Goal: Information Seeking & Learning: Learn about a topic

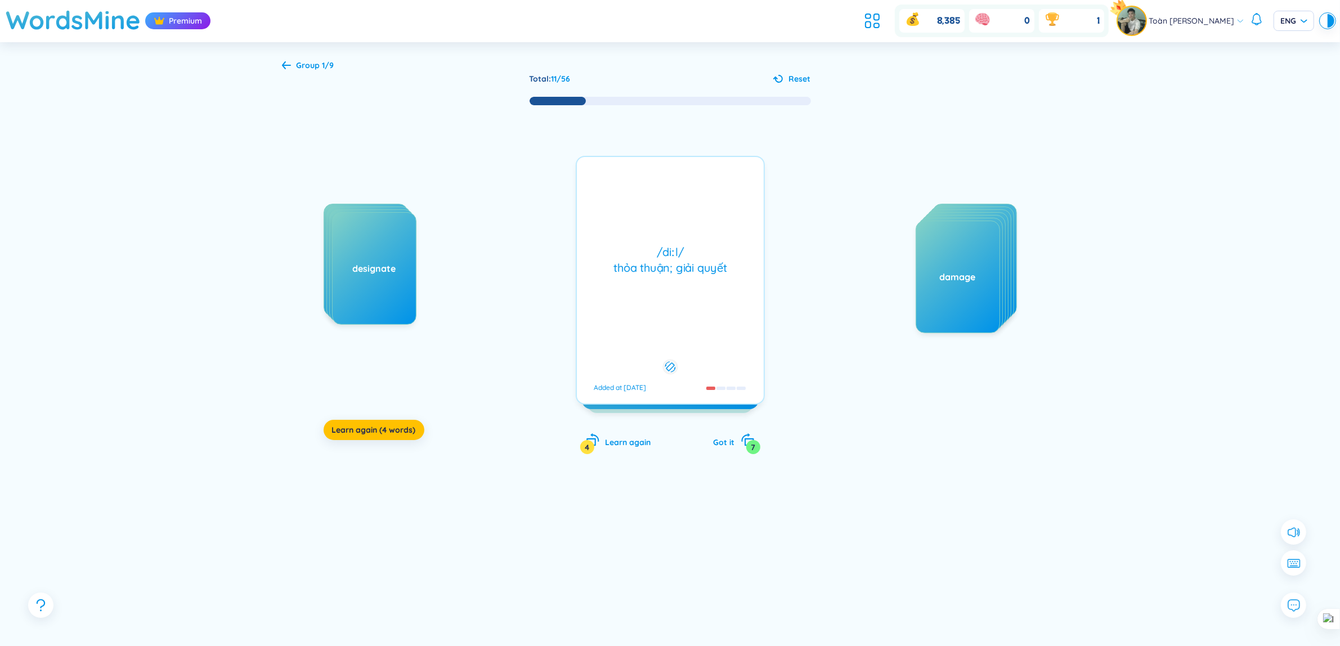
click at [705, 307] on div "/diːl/ thỏa thuận; giải quyết Added at [DATE]" at bounding box center [670, 280] width 189 height 249
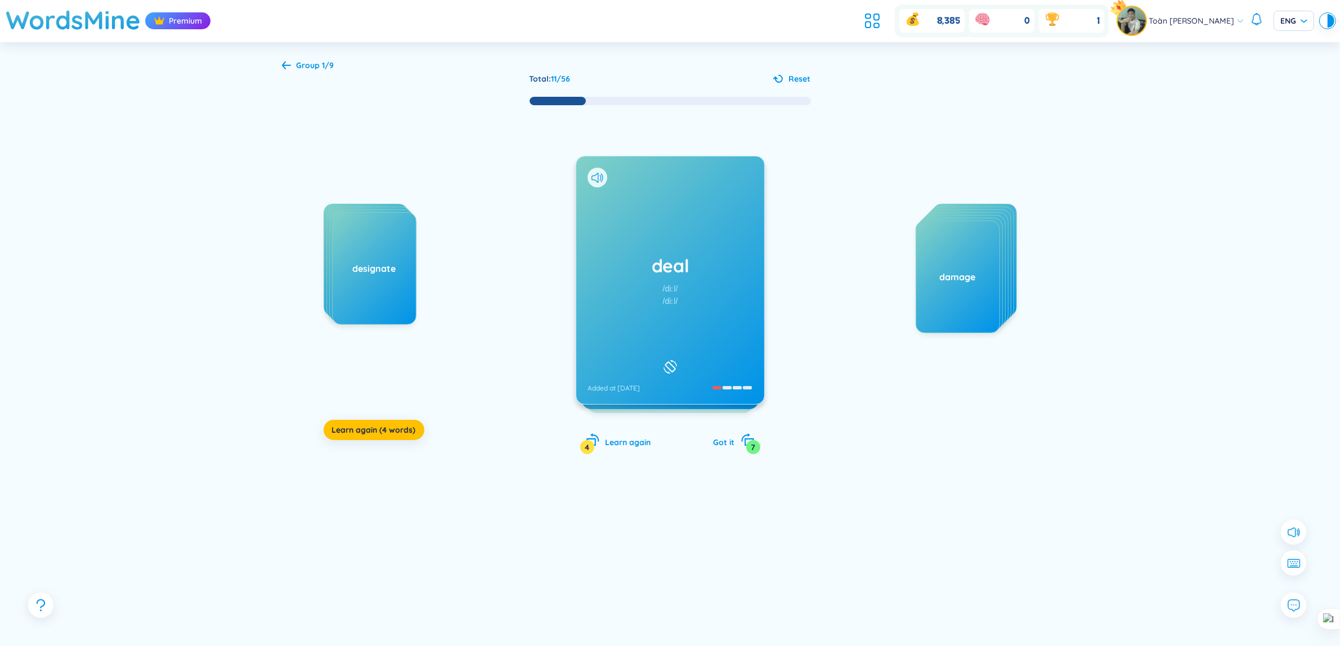
click at [726, 284] on div "deal /diːl/ /diːl/ Added at [DATE]" at bounding box center [670, 280] width 188 height 248
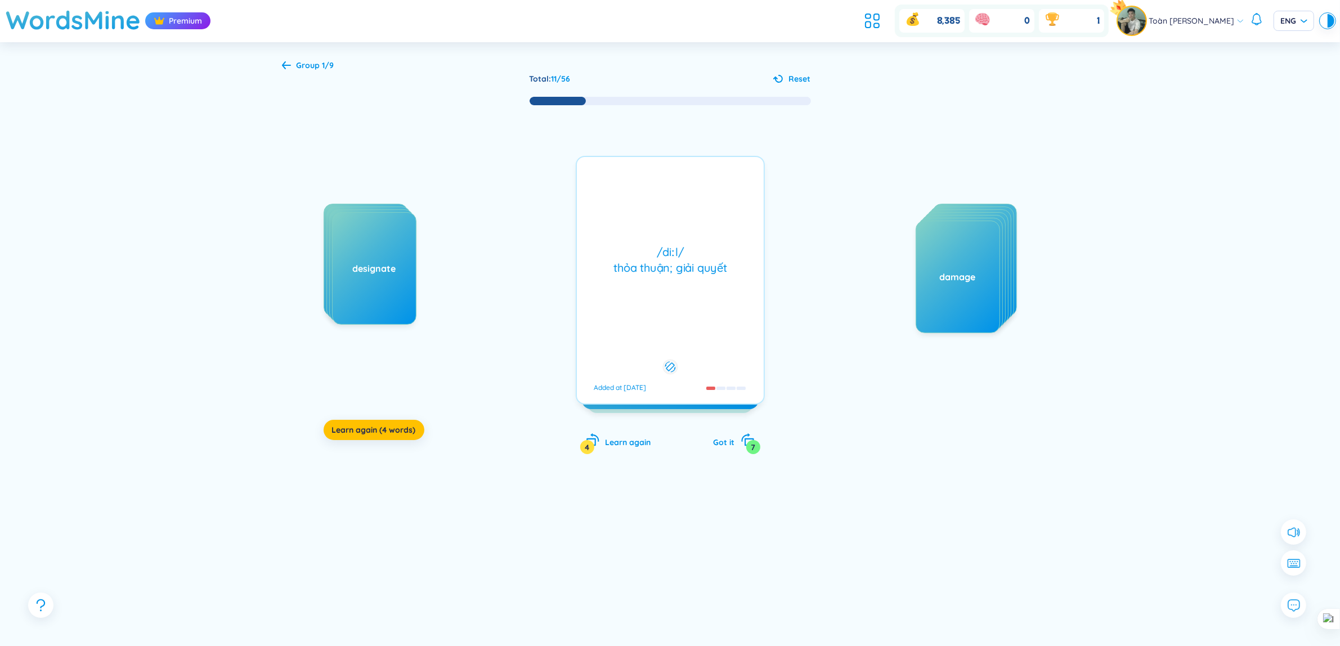
click at [733, 292] on div "/diːl/ thỏa thuận; giải quyết Added at [DATE]" at bounding box center [670, 280] width 189 height 249
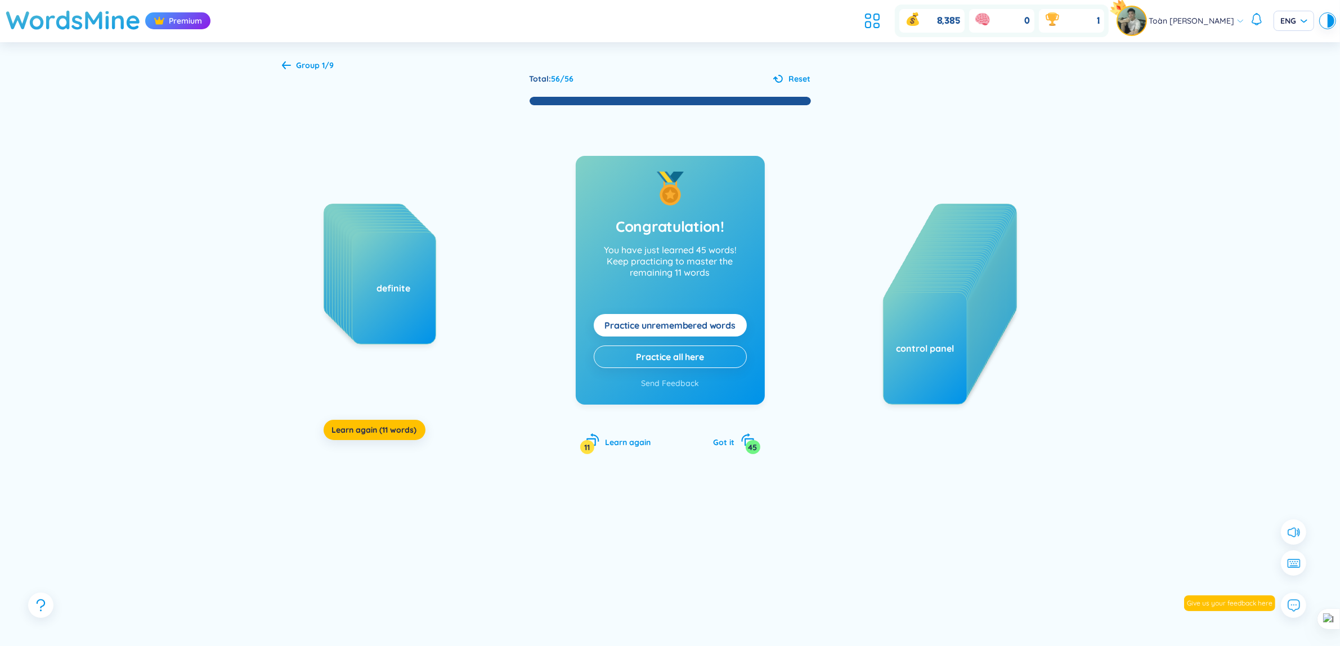
click at [349, 445] on div "cruise currency description designate deal degree corporation current definitel…" at bounding box center [670, 291] width 777 height 370
click at [353, 435] on span "Learn again (11 words)" at bounding box center [374, 429] width 85 height 11
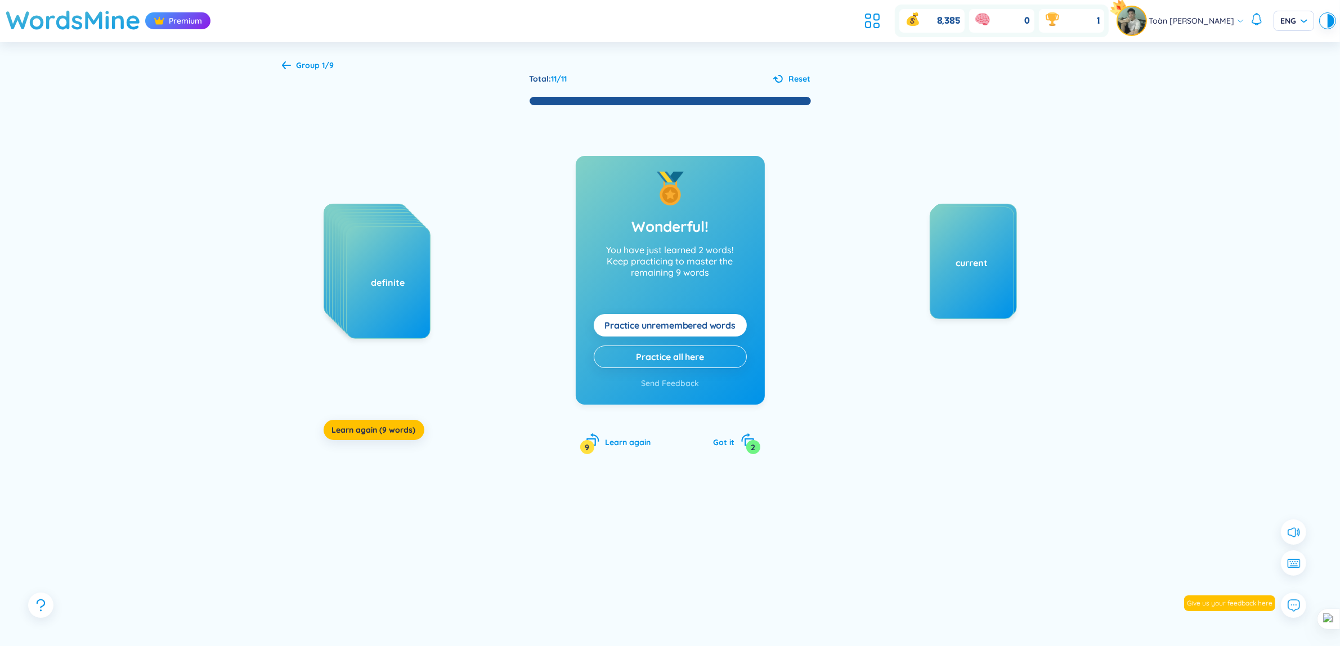
click at [407, 442] on div "cruise currency description designate deal degree definitely delay definite Lea…" at bounding box center [670, 291] width 777 height 370
click at [397, 429] on span "Learn again (9 words)" at bounding box center [374, 429] width 84 height 11
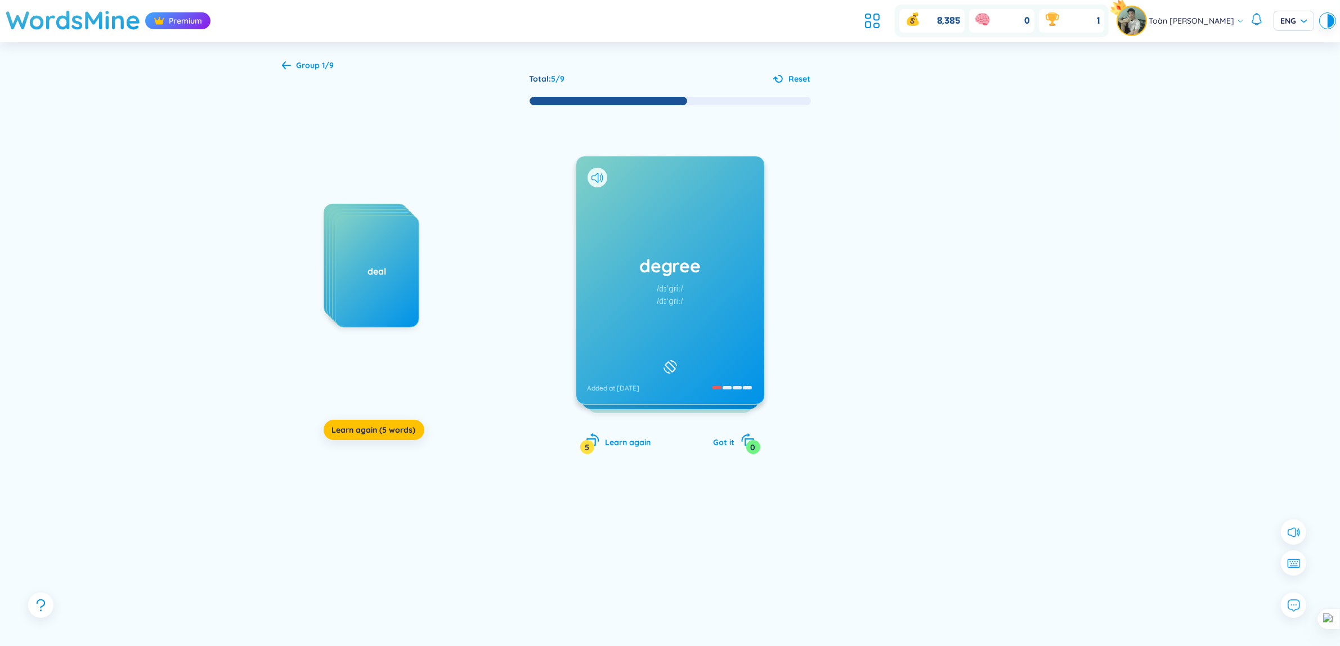
drag, startPoint x: 642, startPoint y: 303, endPoint x: 898, endPoint y: 316, distance: 257.0
click at [898, 316] on div at bounding box center [932, 316] width 169 height 225
click at [899, 316] on div at bounding box center [932, 316] width 169 height 225
click at [879, 208] on div at bounding box center [932, 316] width 169 height 225
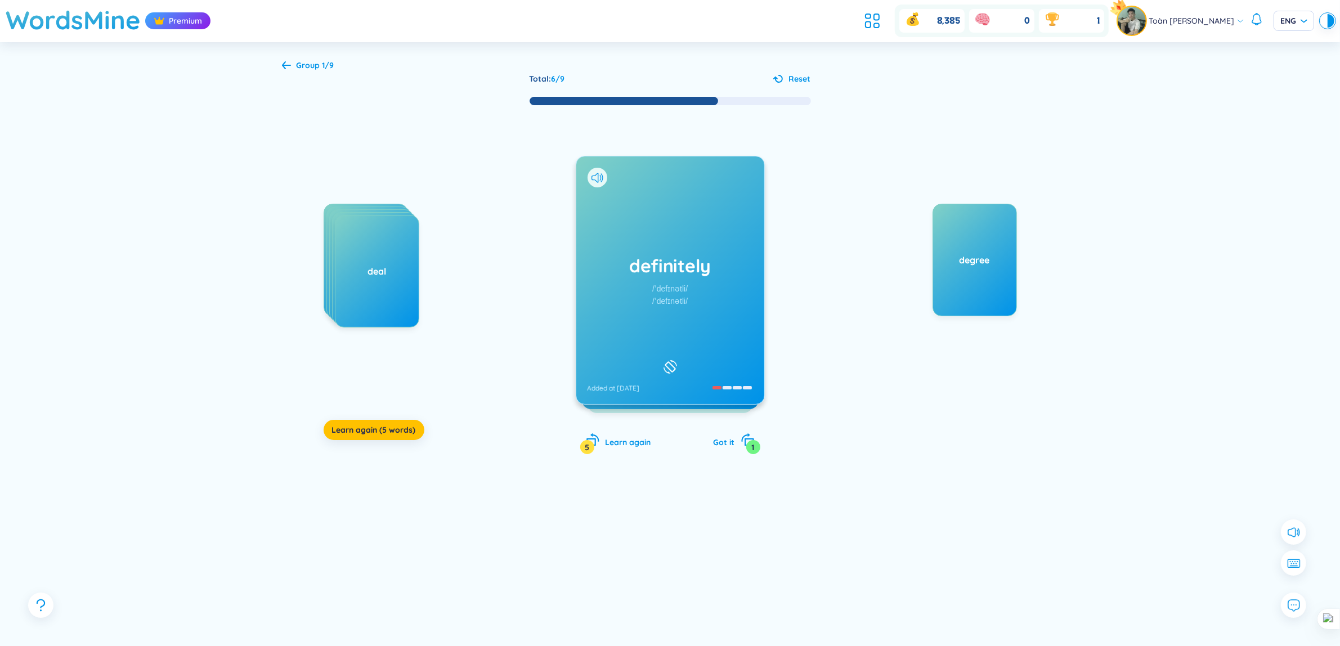
click at [1008, 346] on div "degree" at bounding box center [932, 316] width 169 height 225
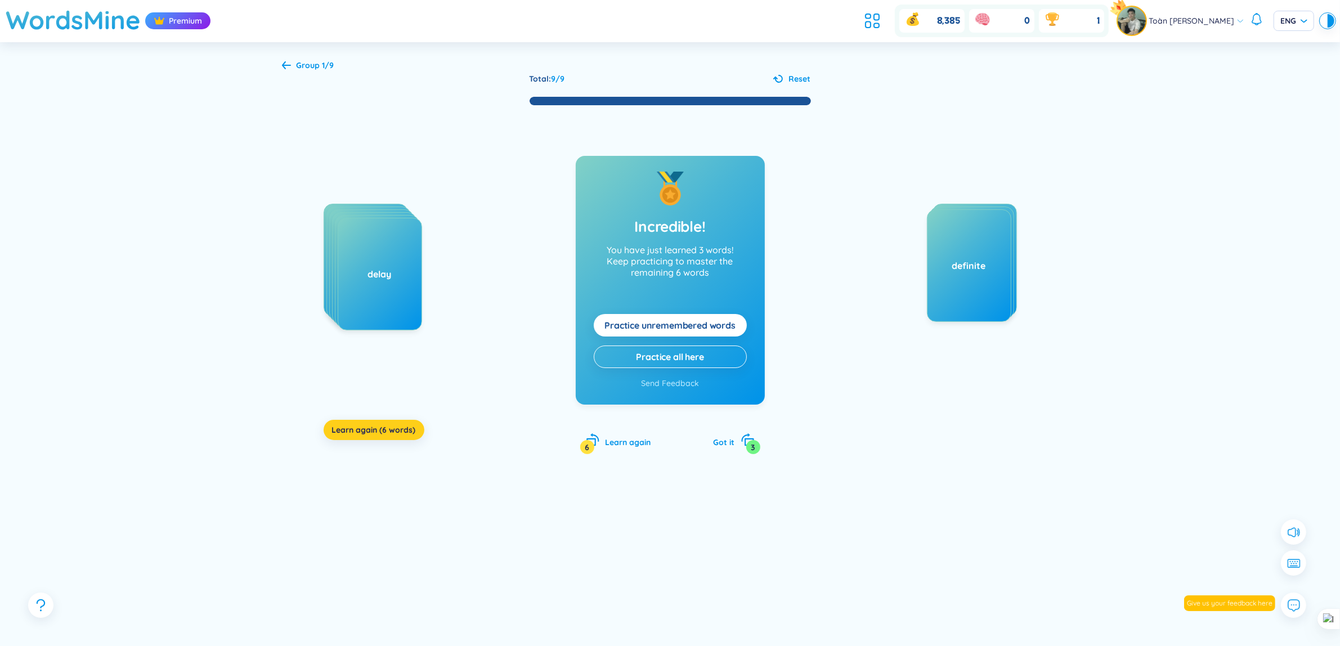
click at [369, 424] on button "Learn again (6 words)" at bounding box center [374, 430] width 101 height 20
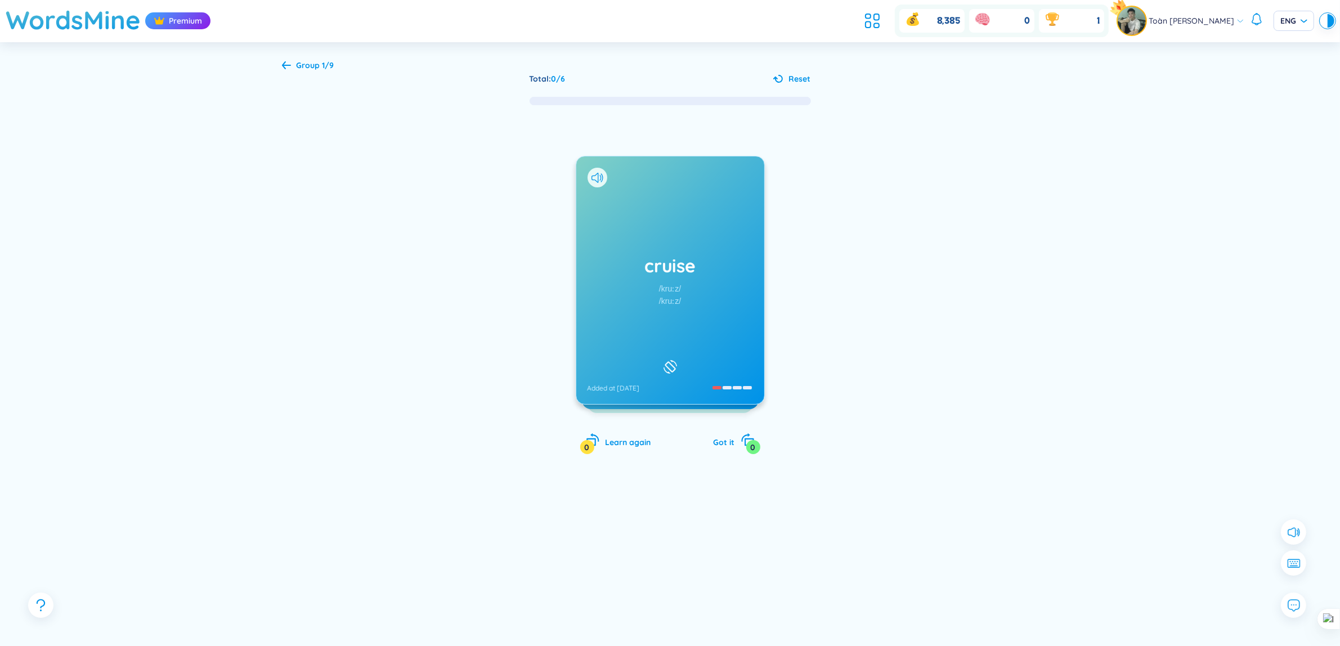
click at [865, 307] on div at bounding box center [932, 316] width 169 height 225
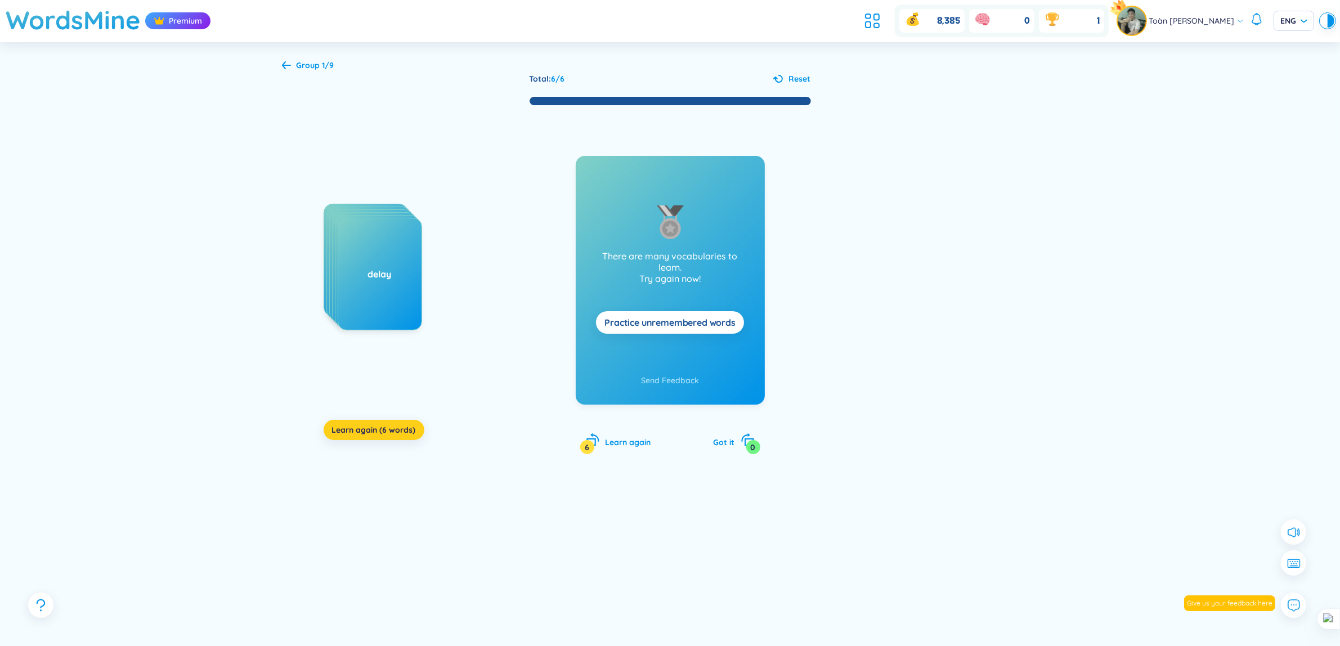
click at [364, 433] on span "Learn again (6 words)" at bounding box center [374, 429] width 84 height 11
click at [410, 434] on span "Learn again (6 words)" at bounding box center [374, 429] width 84 height 11
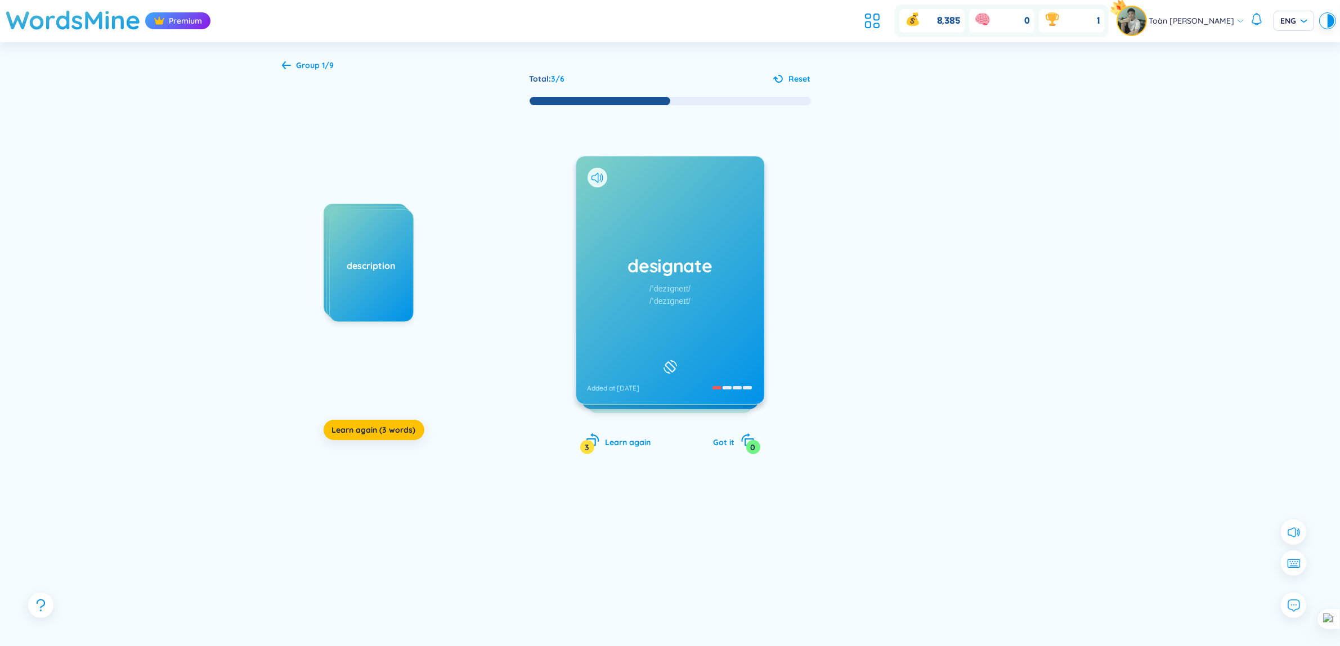
click at [645, 226] on div "designate /ˈdezɪɡneɪt/ /ˈdezɪɡneɪt/ Added at [DATE]" at bounding box center [670, 280] width 188 height 248
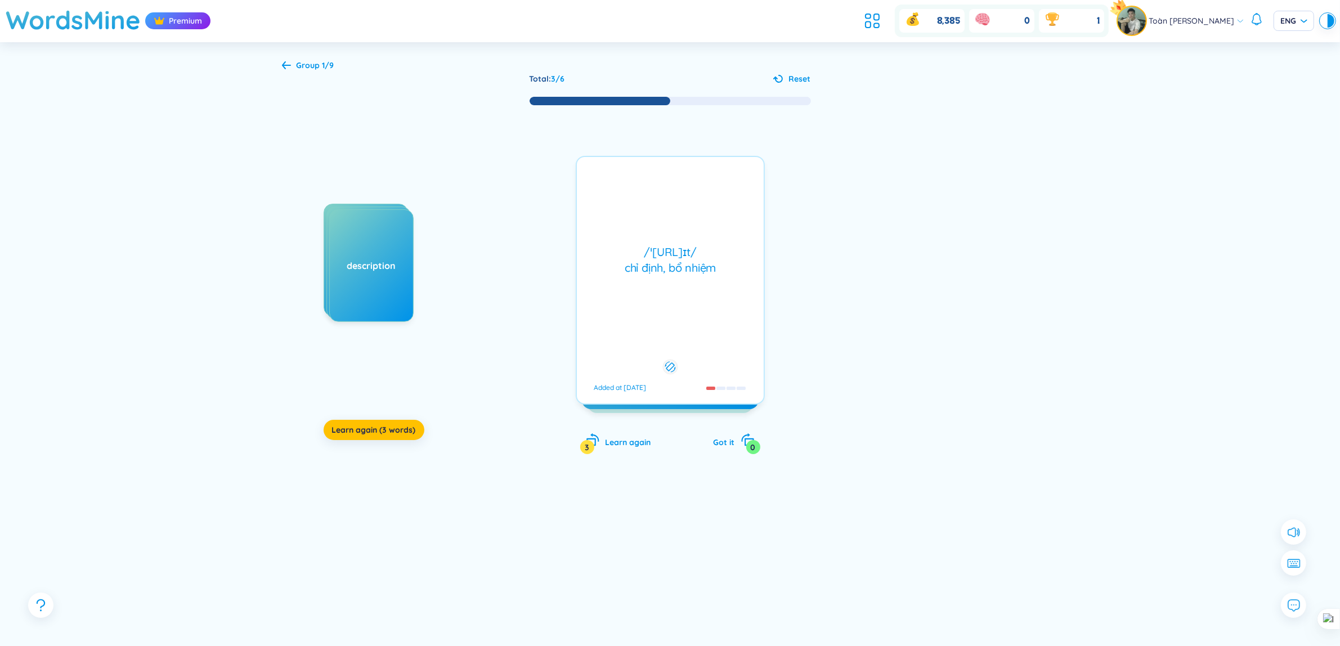
click at [645, 226] on div "/ˈ[URL]ɪt/ chỉ định, bổ nhiệm Added at [DATE]" at bounding box center [670, 280] width 189 height 249
drag, startPoint x: 616, startPoint y: 176, endPoint x: 997, endPoint y: 283, distance: 395.3
click at [999, 283] on div at bounding box center [932, 316] width 169 height 225
click at [750, 325] on div "/ˈ[URL]ɪt/ chỉ định, bổ nhiệm Added at [DATE]" at bounding box center [670, 280] width 189 height 249
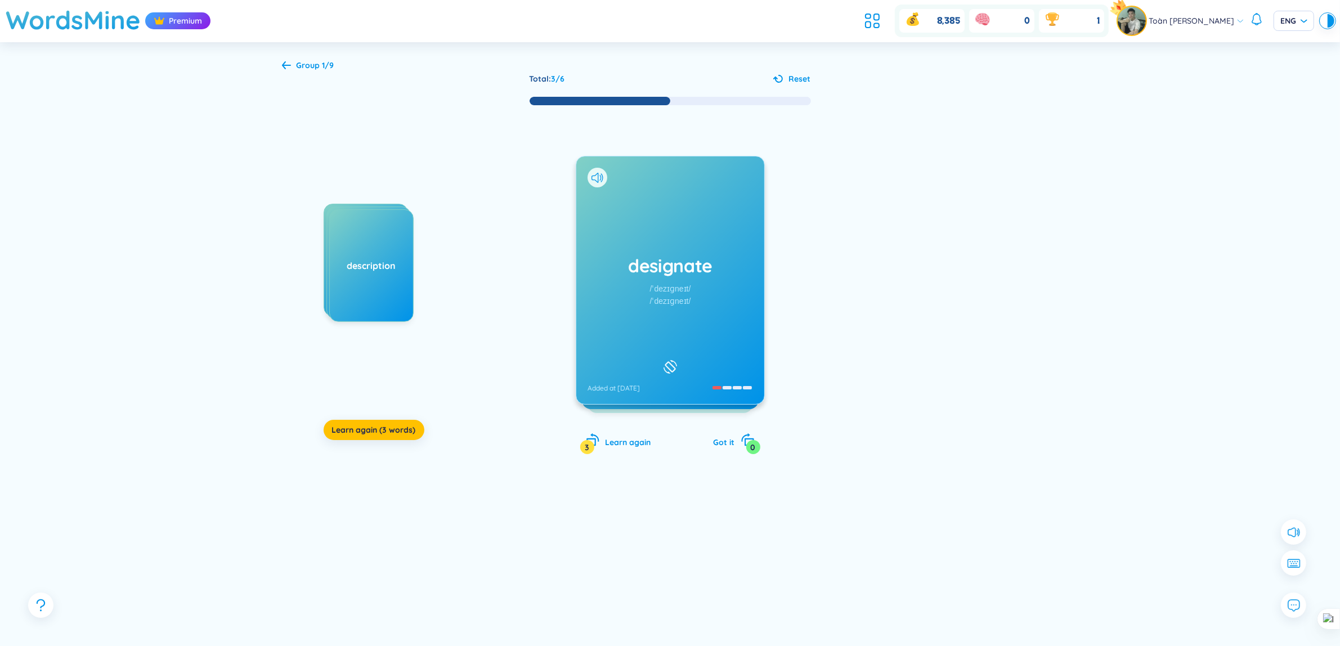
click at [646, 278] on h1 "designate" at bounding box center [670, 265] width 165 height 25
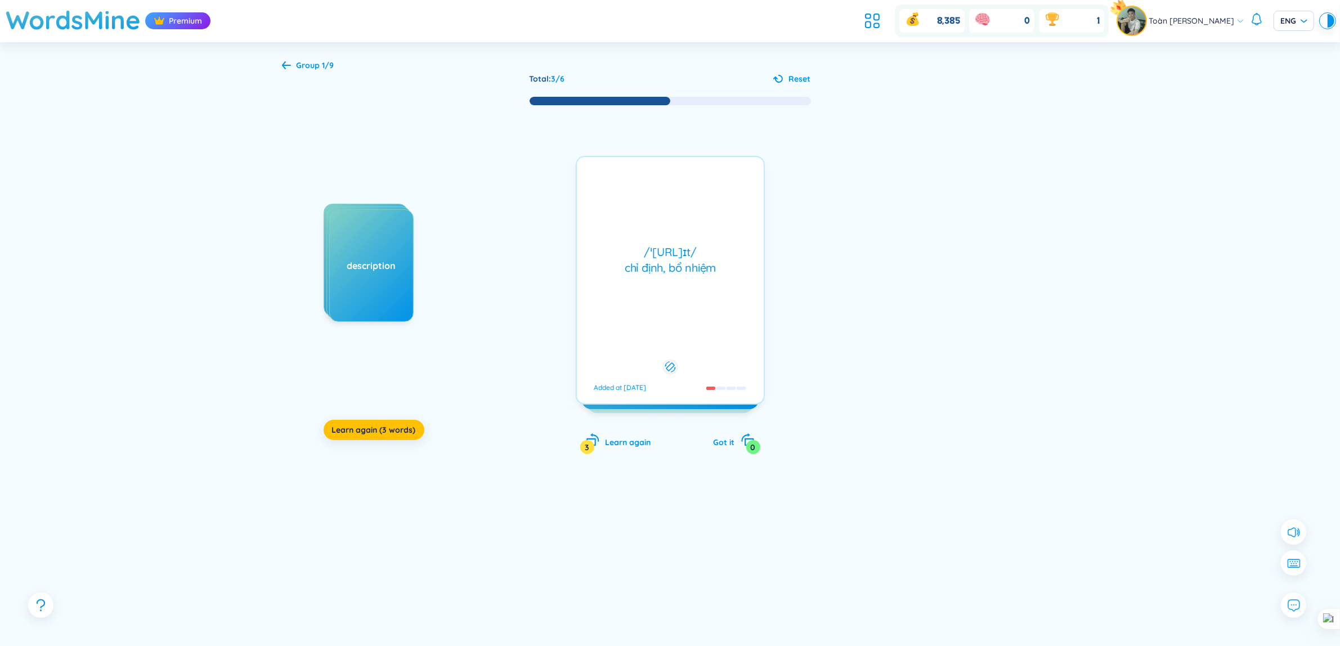
click at [646, 279] on div "/ˈ[URL]ɪt/ chỉ định, bổ nhiệm Added at [DATE]" at bounding box center [670, 280] width 189 height 249
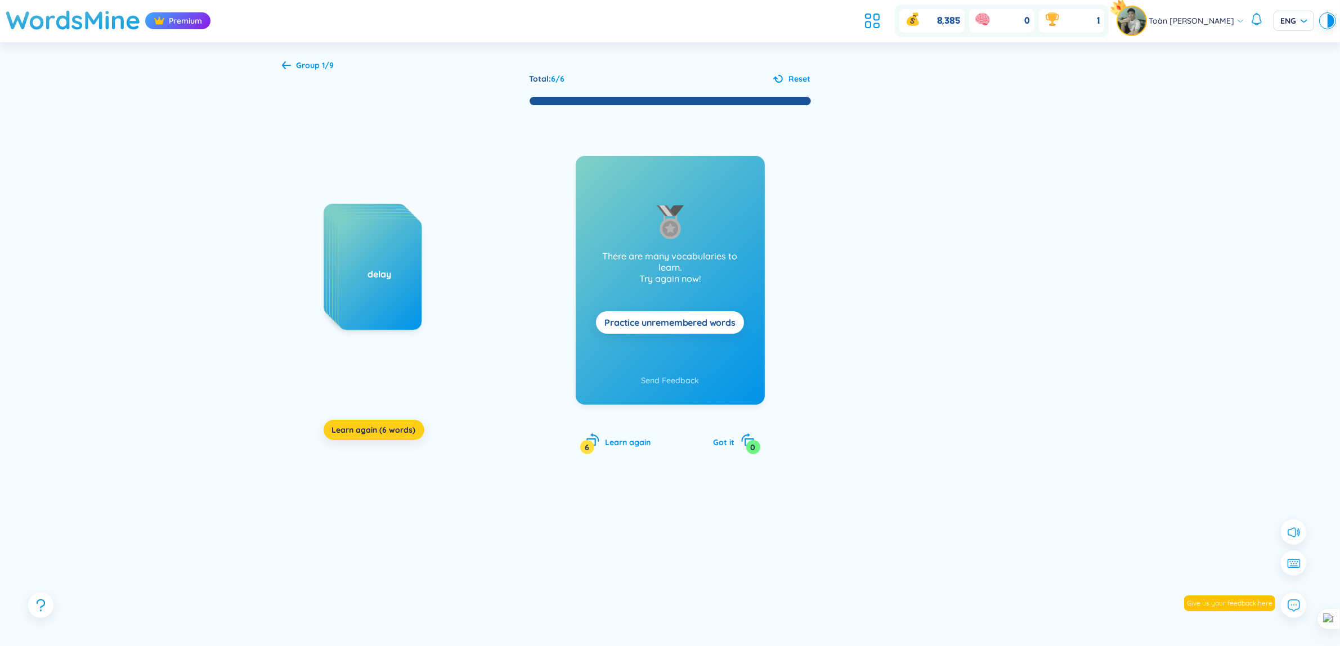
click at [375, 431] on span "Learn again (6 words)" at bounding box center [374, 429] width 84 height 11
click at [364, 428] on span "Learn again (6 words)" at bounding box center [374, 429] width 84 height 11
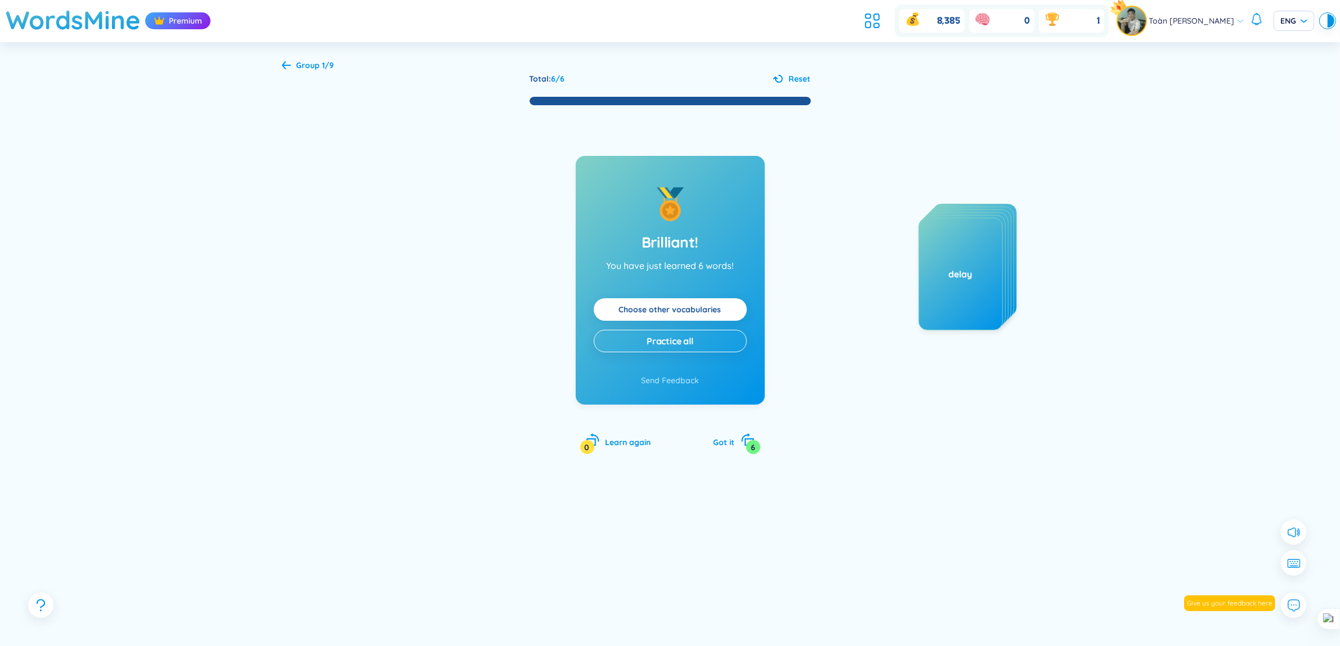
click at [312, 60] on span "Group 1/9" at bounding box center [316, 65] width 38 height 10
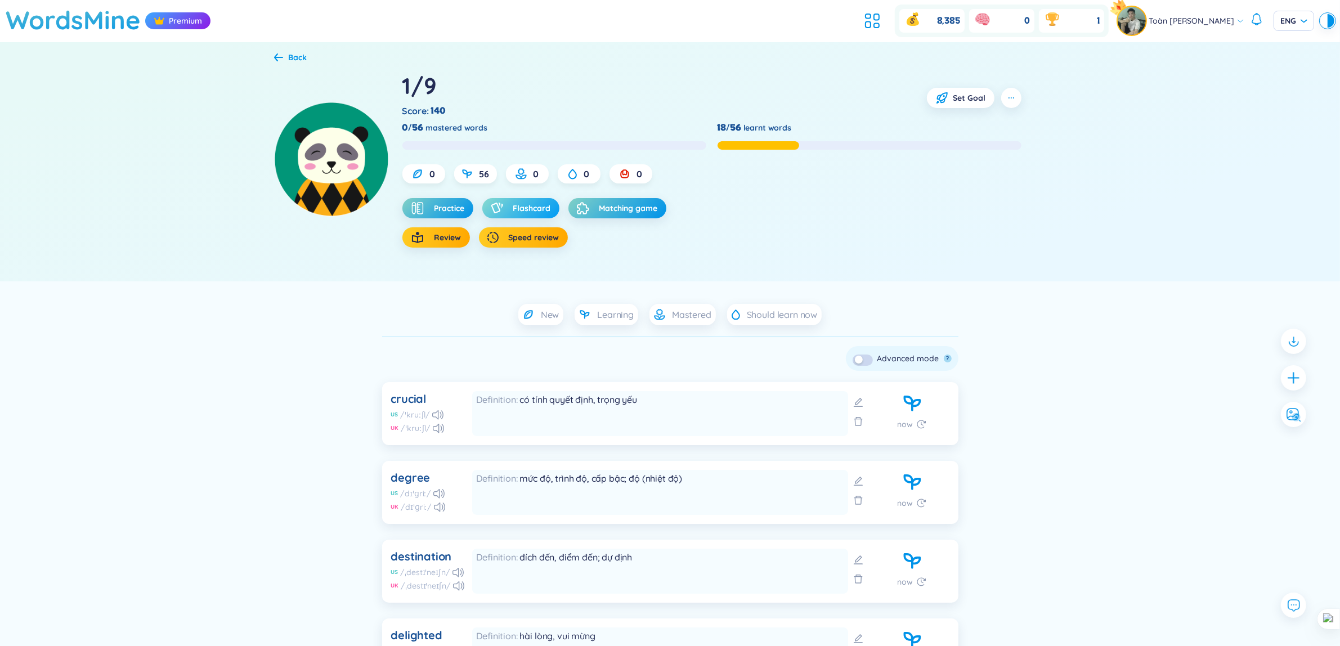
click at [529, 210] on span "Flashcard" at bounding box center [532, 208] width 38 height 11
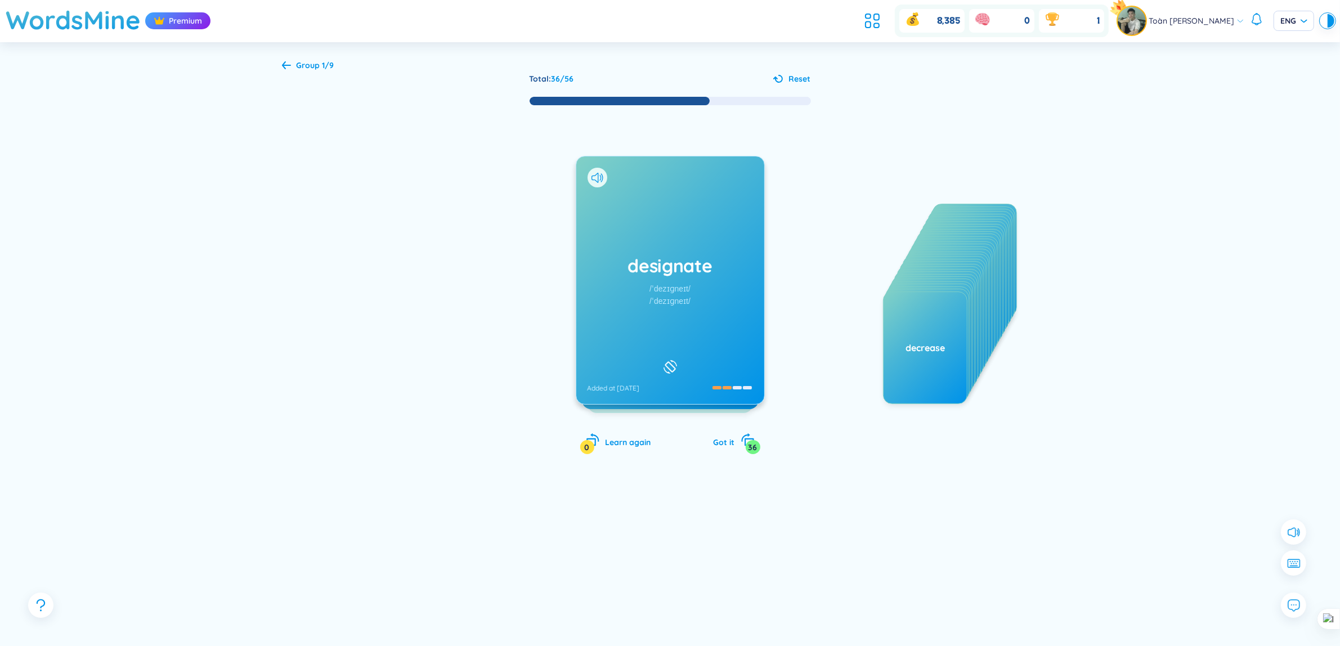
click at [636, 232] on div "designate /ˈdezɪɡneɪt/ /ˈdezɪɡneɪt/ Added at [DATE]" at bounding box center [670, 280] width 188 height 248
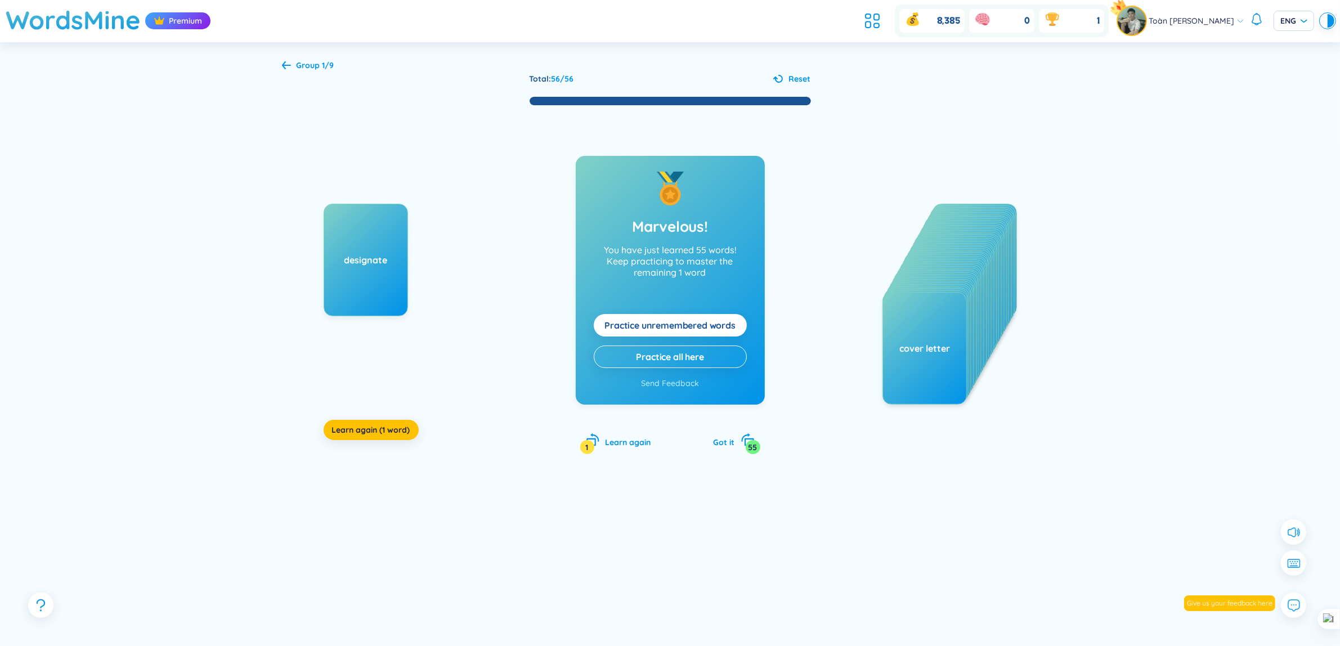
click at [318, 432] on div "designate Learn again (1 word) Marvelous! You have just learned 55 words! Keep …" at bounding box center [670, 291] width 777 height 370
click at [329, 432] on button "Learn again (1 word)" at bounding box center [371, 430] width 95 height 20
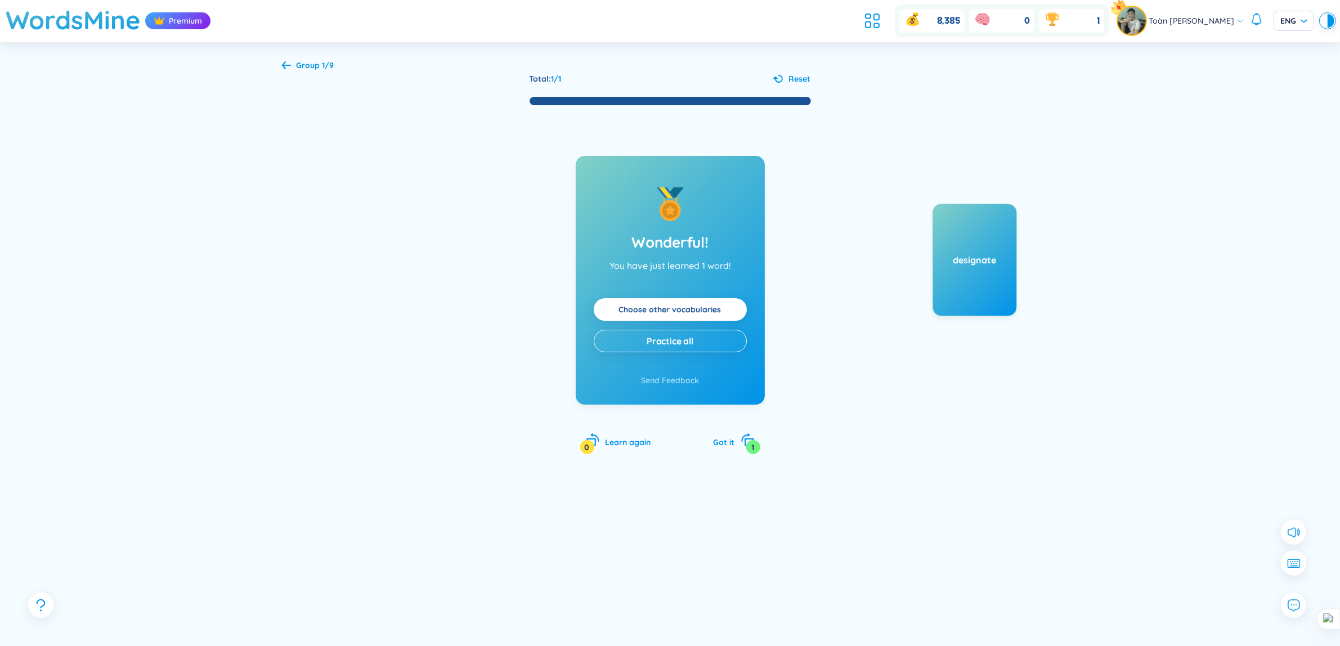
click at [285, 66] on icon at bounding box center [286, 65] width 9 height 8
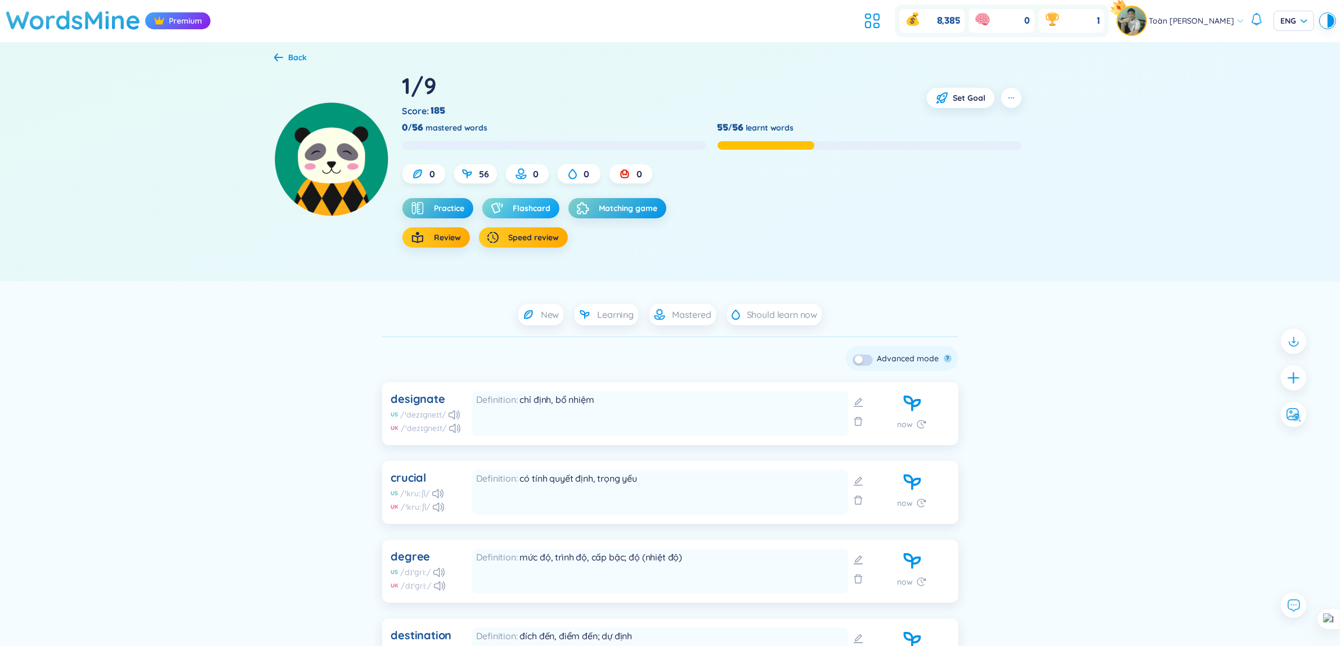
click at [527, 212] on span "Flashcard" at bounding box center [532, 208] width 38 height 11
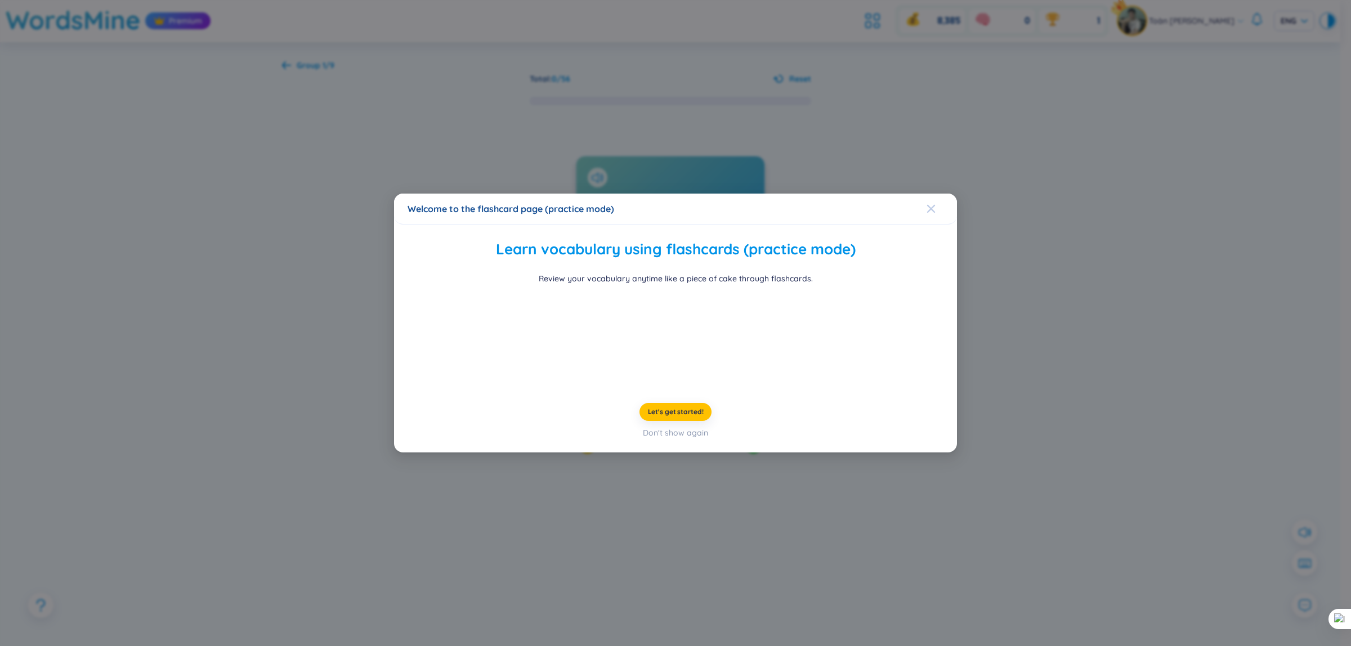
click at [929, 204] on icon "Close" at bounding box center [931, 208] width 9 height 9
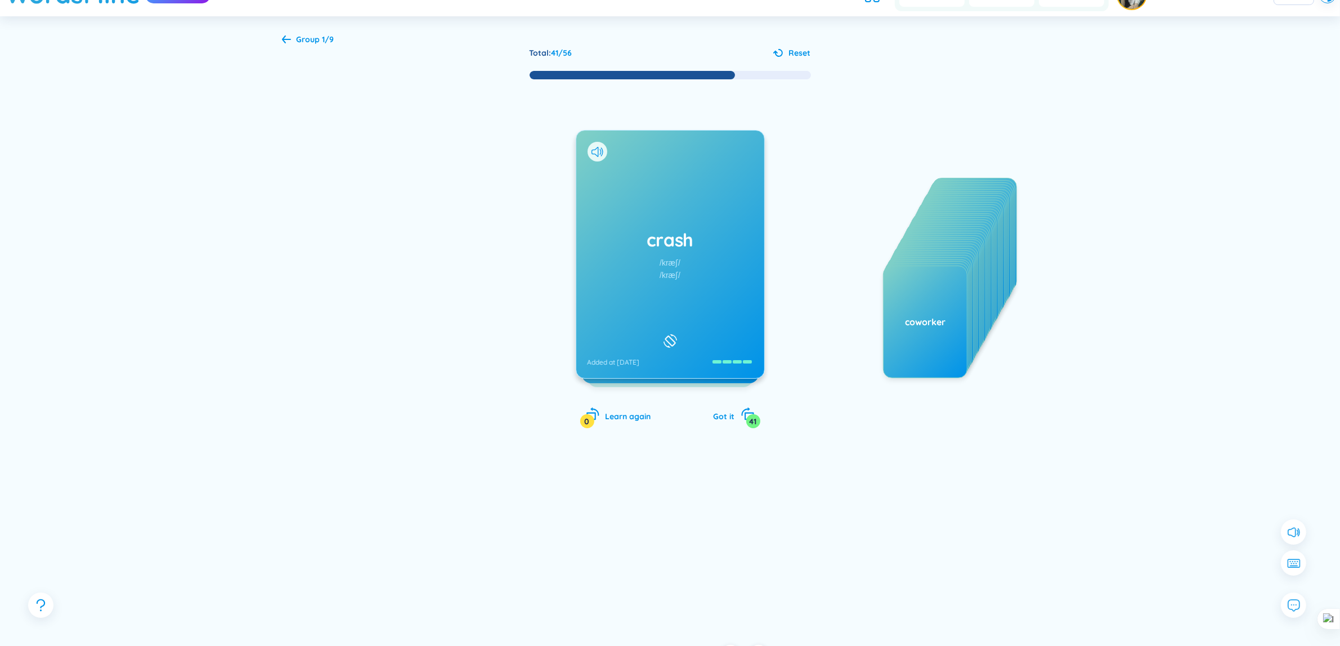
scroll to position [28, 0]
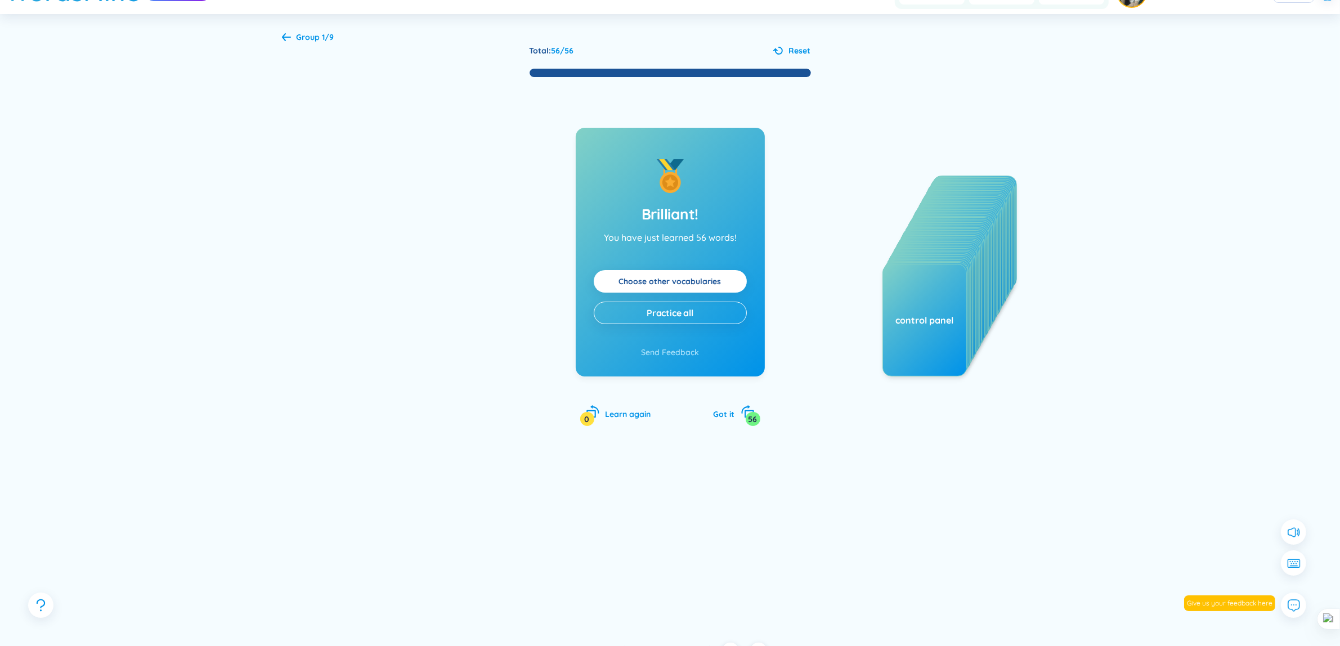
click at [299, 35] on span "Group 1/9" at bounding box center [316, 37] width 38 height 10
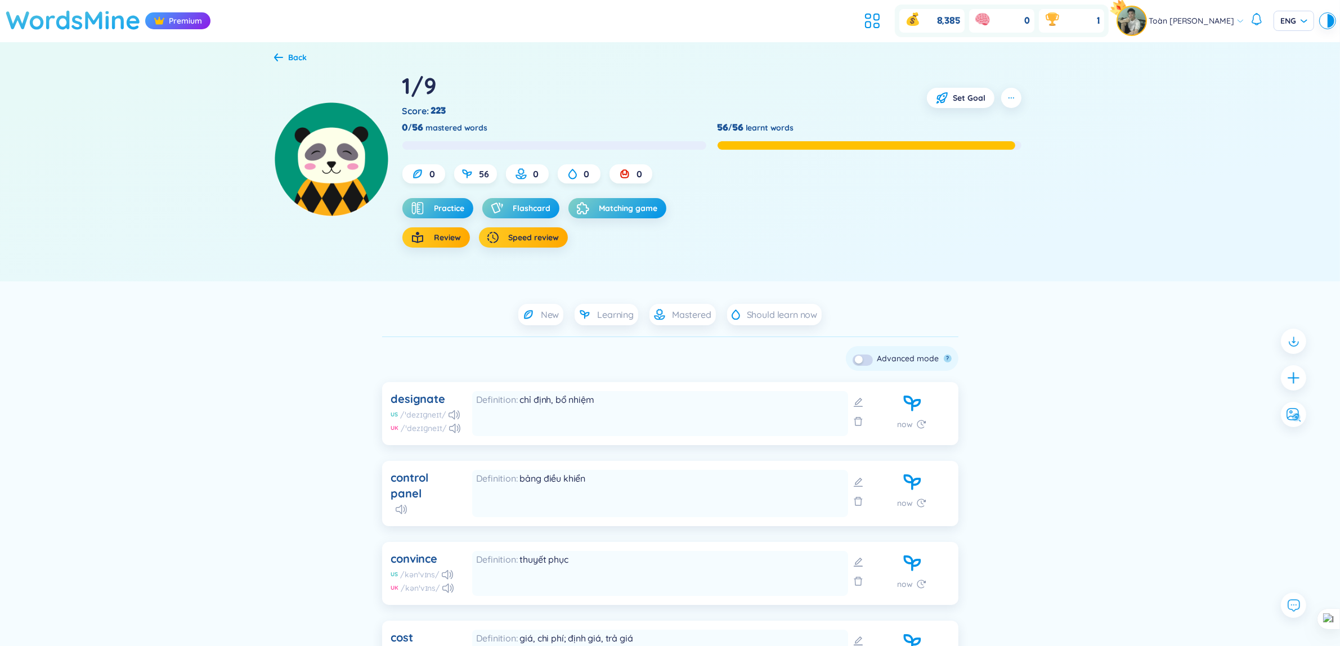
click at [118, 20] on h1 "WordsMine" at bounding box center [73, 20] width 135 height 40
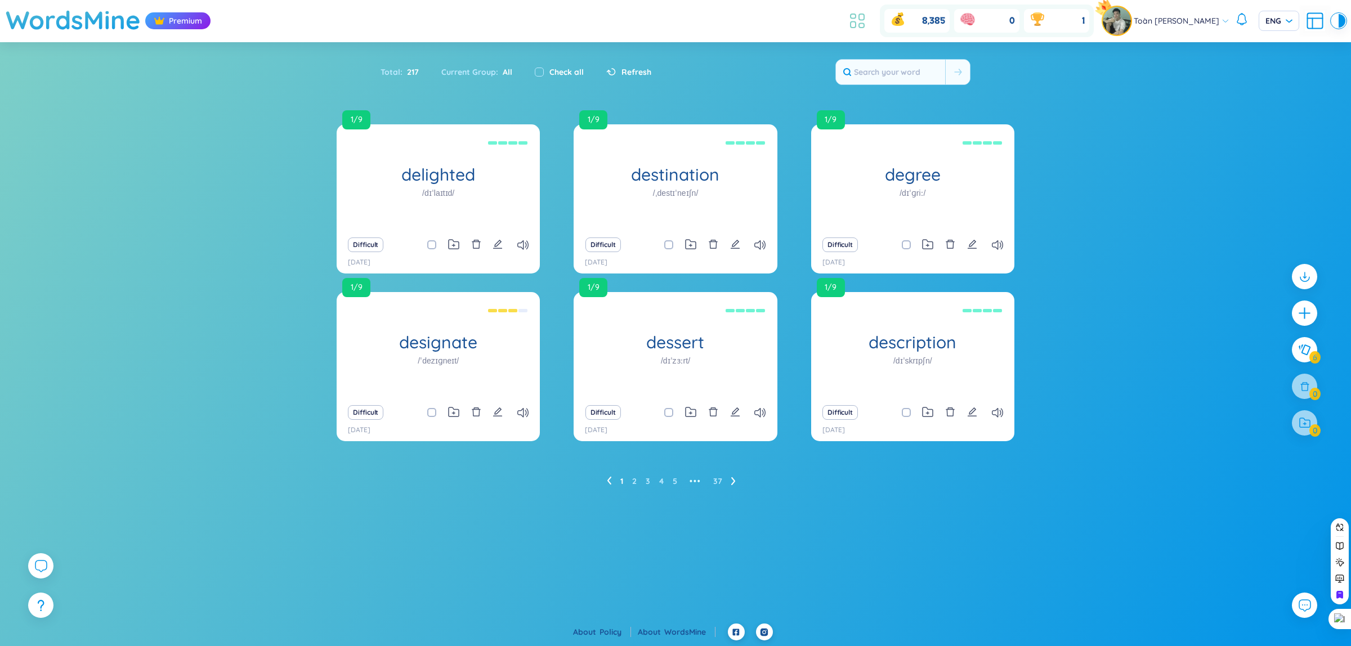
click at [854, 21] on icon at bounding box center [857, 21] width 20 height 20
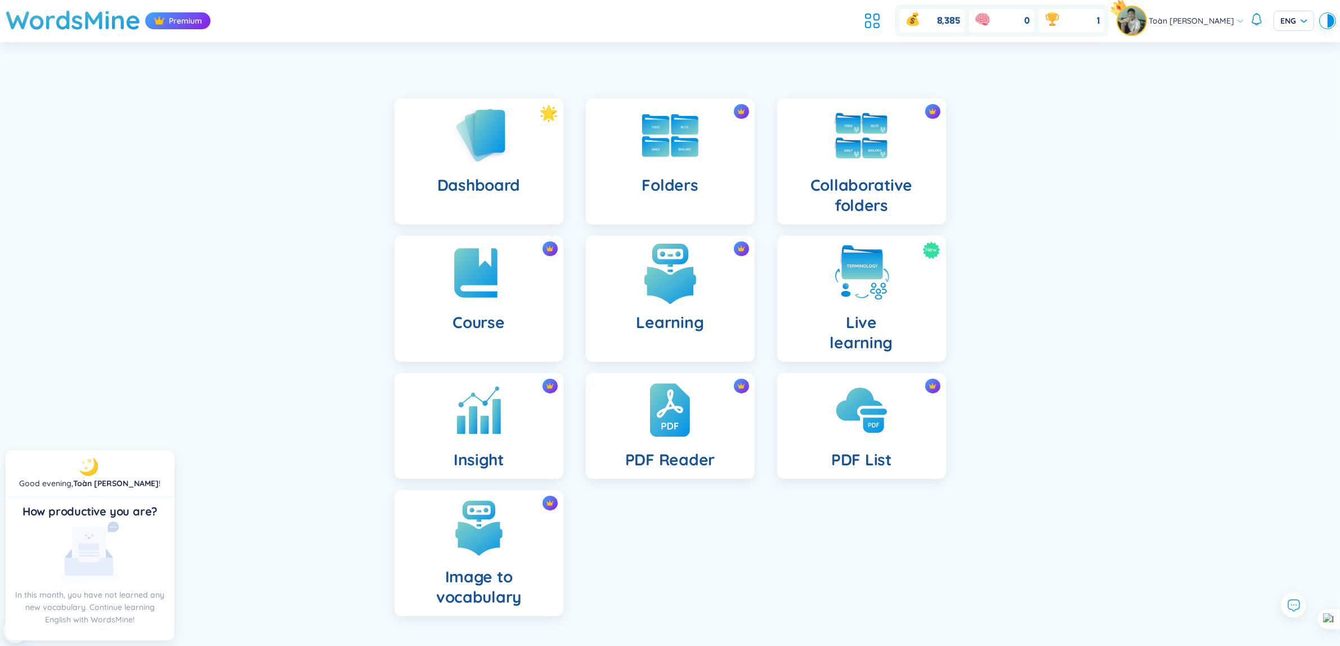
click at [632, 302] on div "Learning" at bounding box center [670, 299] width 169 height 126
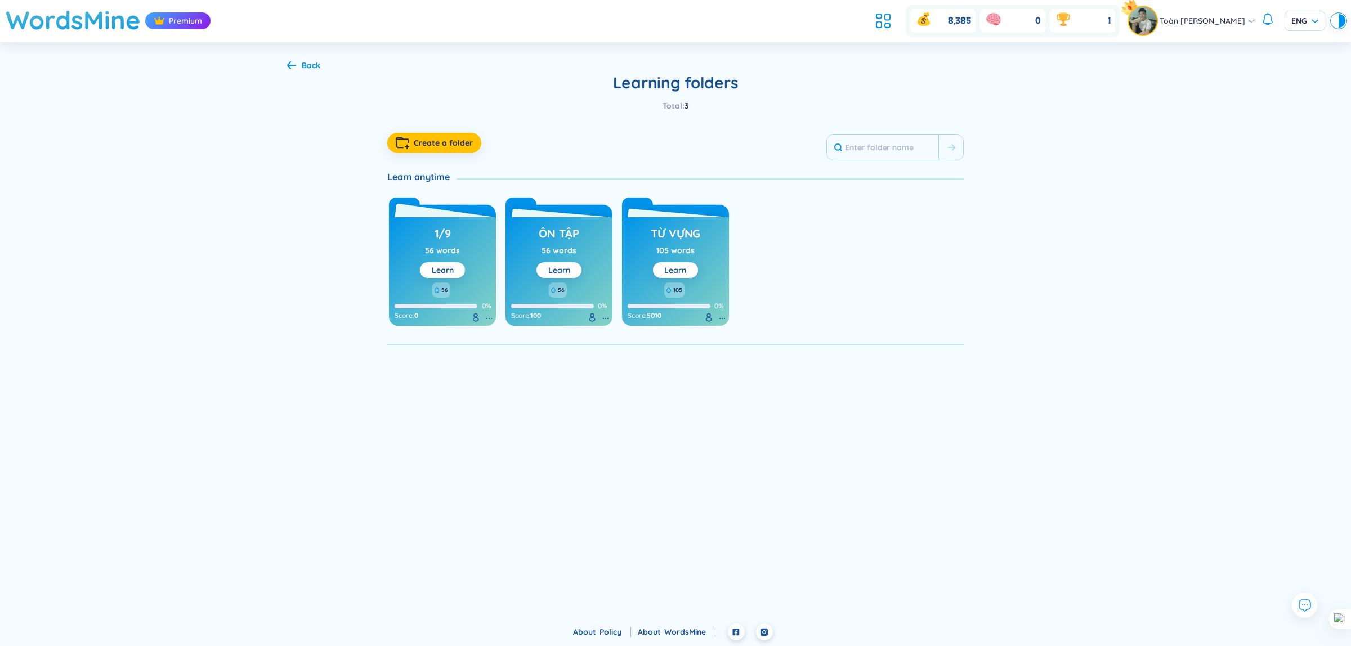
click at [463, 253] on div "1/9 56 words Learn" at bounding box center [442, 250] width 45 height 55
click at [454, 271] on button "Learn" at bounding box center [442, 270] width 45 height 16
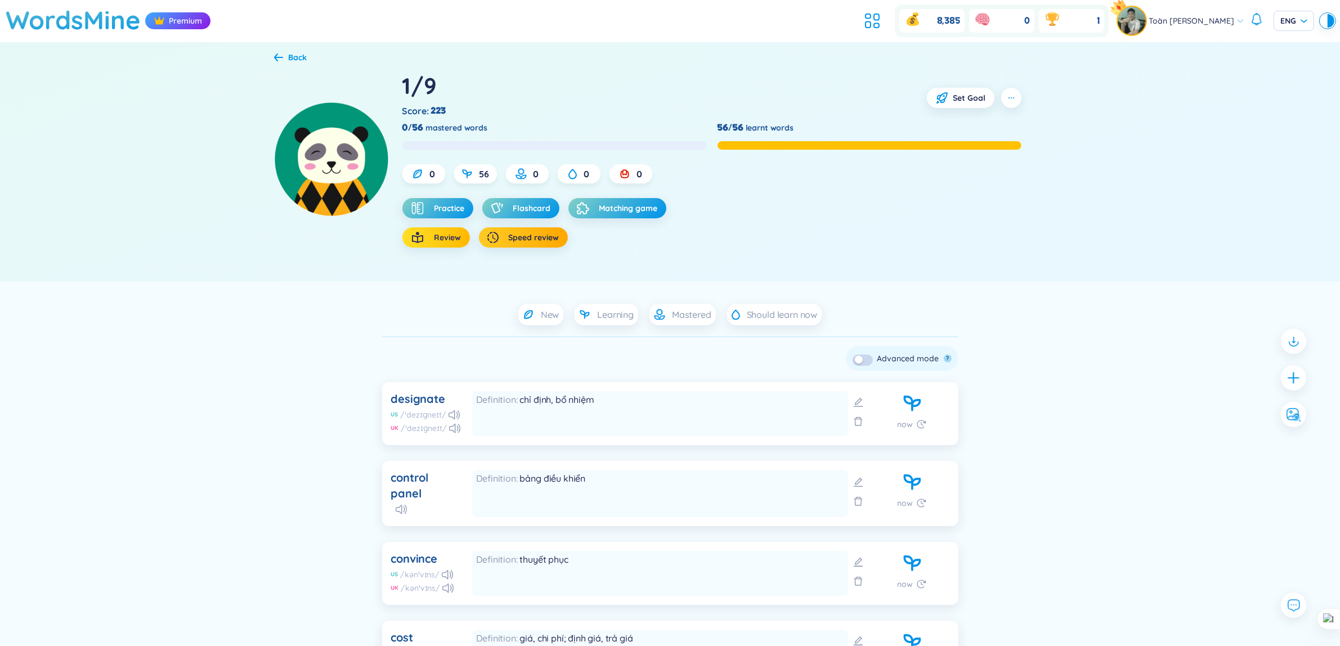
click at [433, 240] on button "Review" at bounding box center [436, 237] width 68 height 20
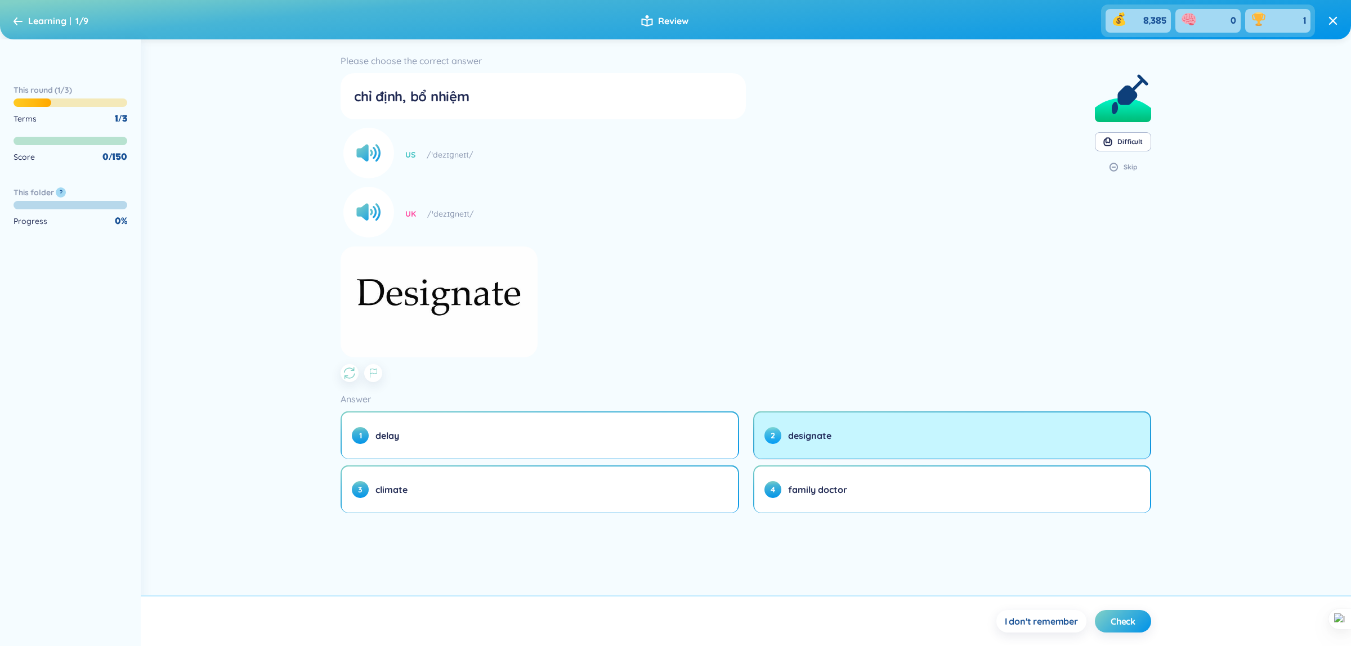
click at [876, 446] on button "2 designate" at bounding box center [952, 436] width 396 height 46
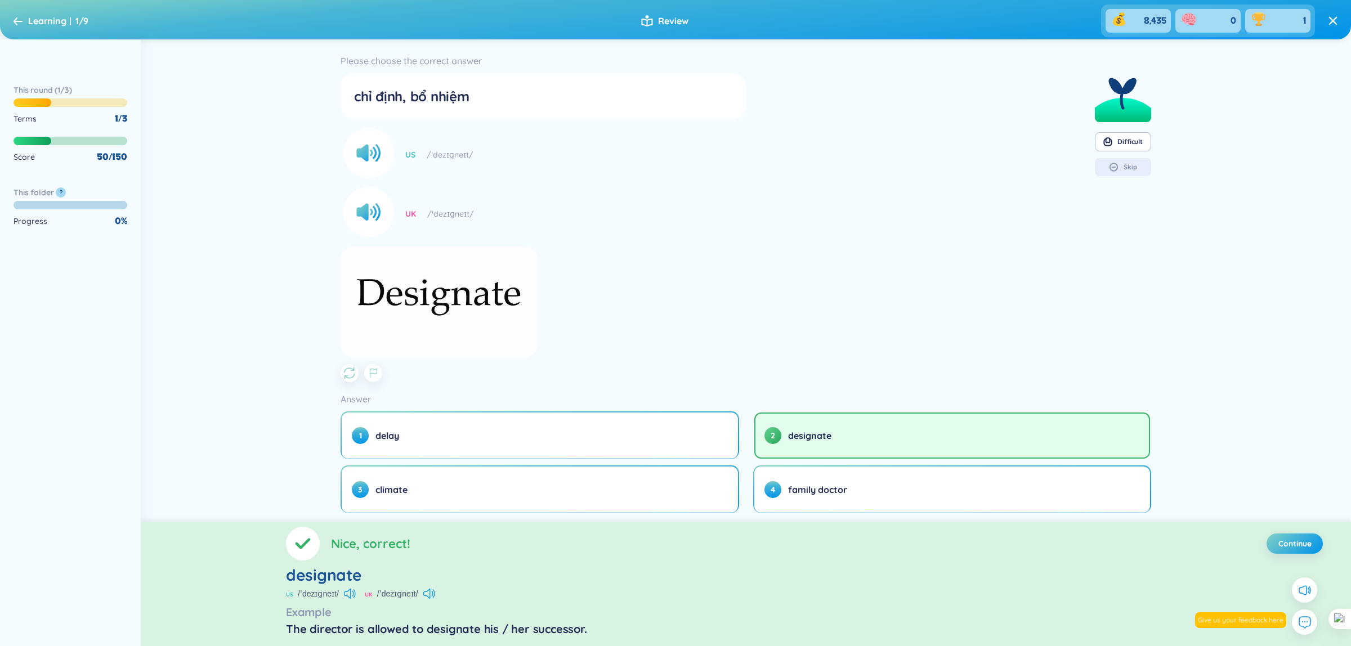
click at [798, 249] on section "Please choose the correct answer chỉ định, bổ nhiệm US /ˈdezɪɡneɪt/ [GEOGRAPHIC…" at bounding box center [746, 217] width 811 height 329
click at [1297, 548] on span "Continue" at bounding box center [1294, 543] width 33 height 11
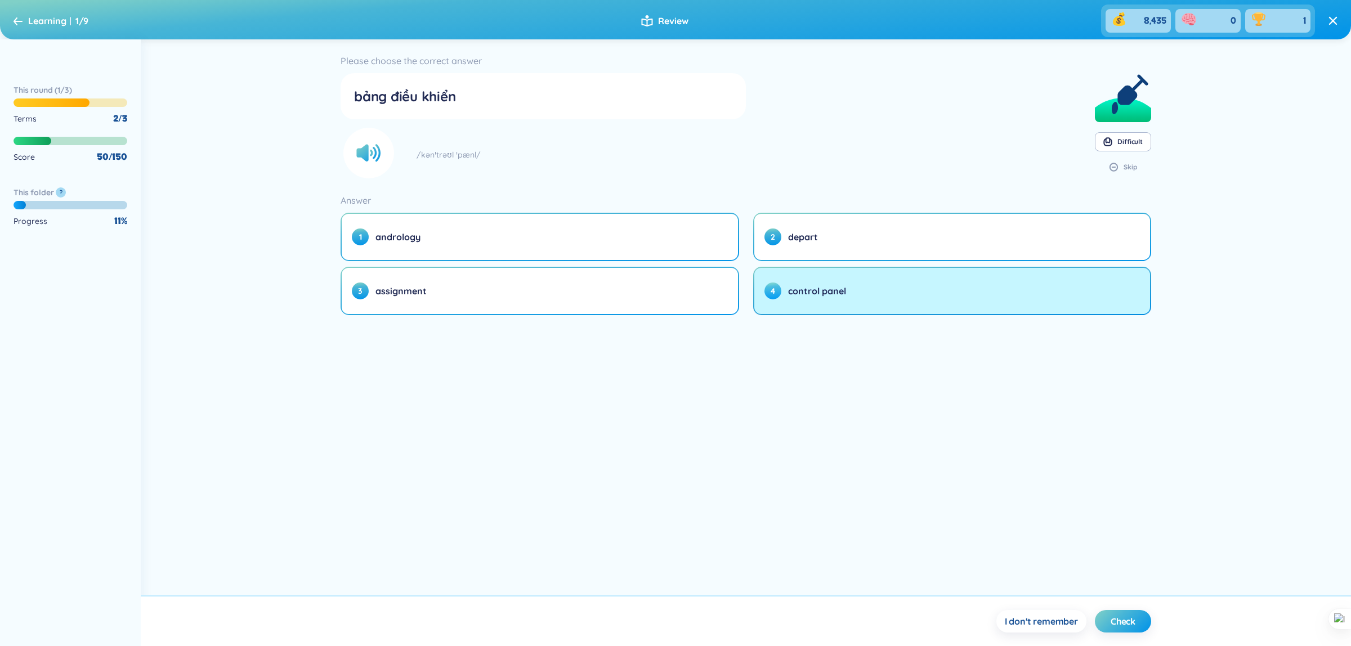
click at [825, 307] on button "4 control panel" at bounding box center [952, 291] width 396 height 46
click at [1043, 290] on button "4 control panel" at bounding box center [952, 291] width 396 height 46
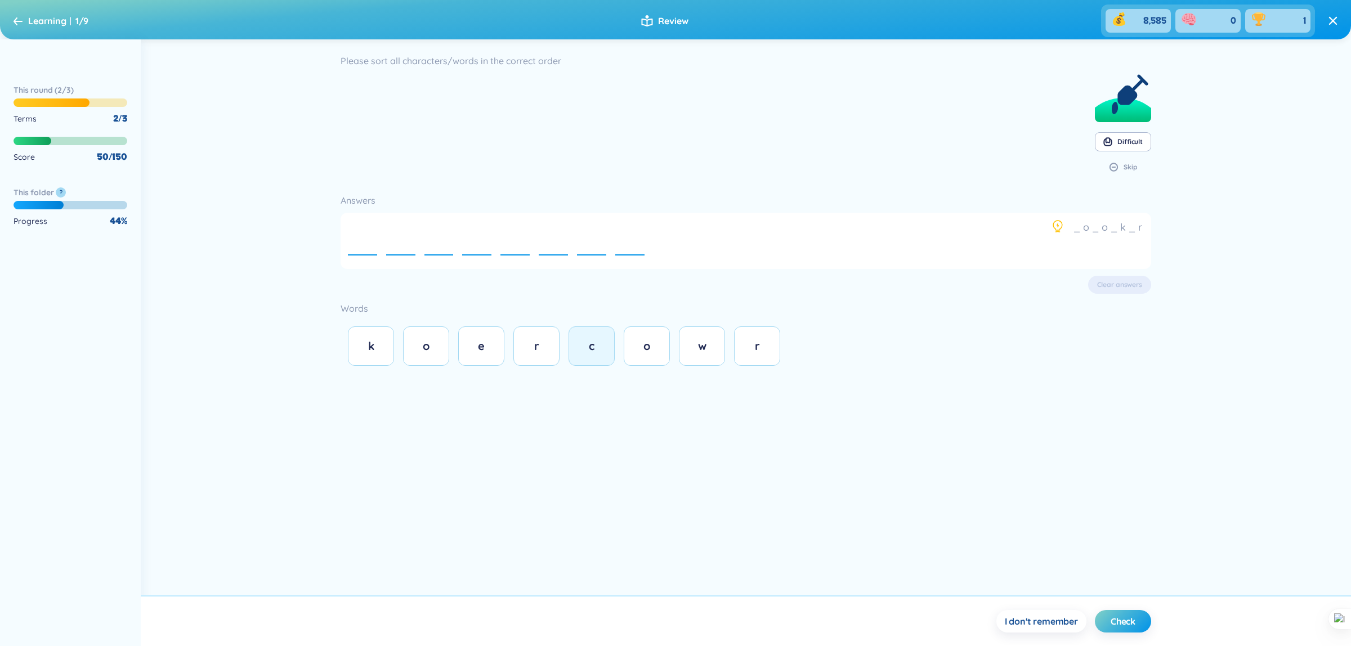
click at [592, 347] on span "c" at bounding box center [592, 346] width 6 height 14
click at [654, 362] on button "o" at bounding box center [647, 345] width 46 height 39
click at [1059, 232] on icon at bounding box center [1058, 232] width 4 height 0
click at [1058, 230] on icon at bounding box center [1058, 227] width 14 height 14
click at [1055, 227] on icon at bounding box center [1058, 227] width 14 height 14
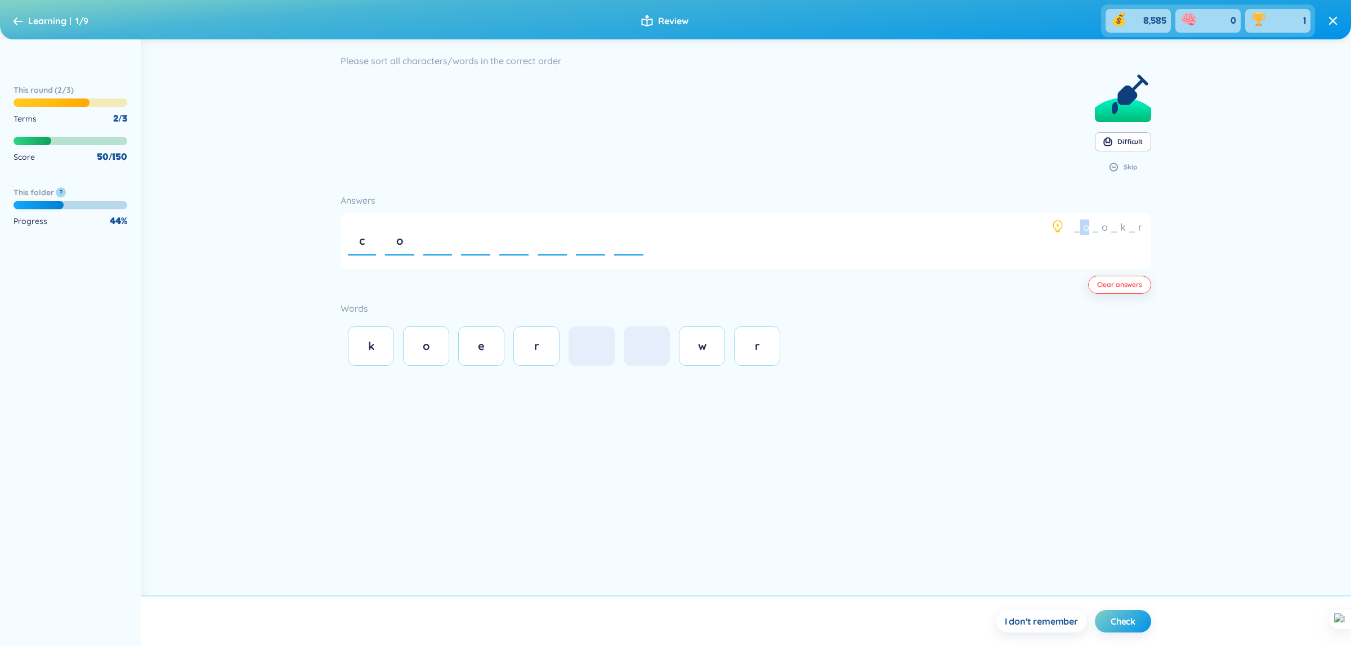
click at [1055, 227] on icon at bounding box center [1058, 227] width 14 height 14
click at [968, 171] on section "Please sort all characters/words in the correct order Difficult Skip" at bounding box center [746, 118] width 811 height 131
click at [1068, 617] on span "I don't remember" at bounding box center [1041, 621] width 73 height 12
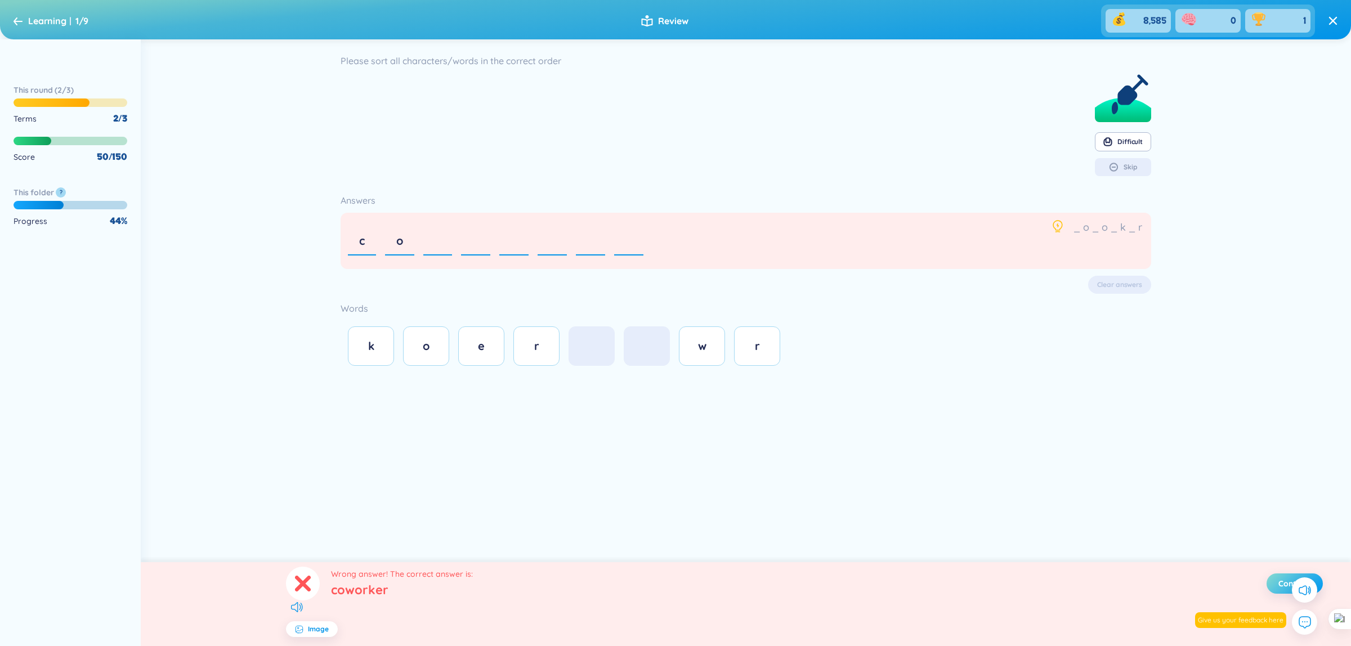
click at [1273, 579] on button "Continue" at bounding box center [1294, 584] width 56 height 20
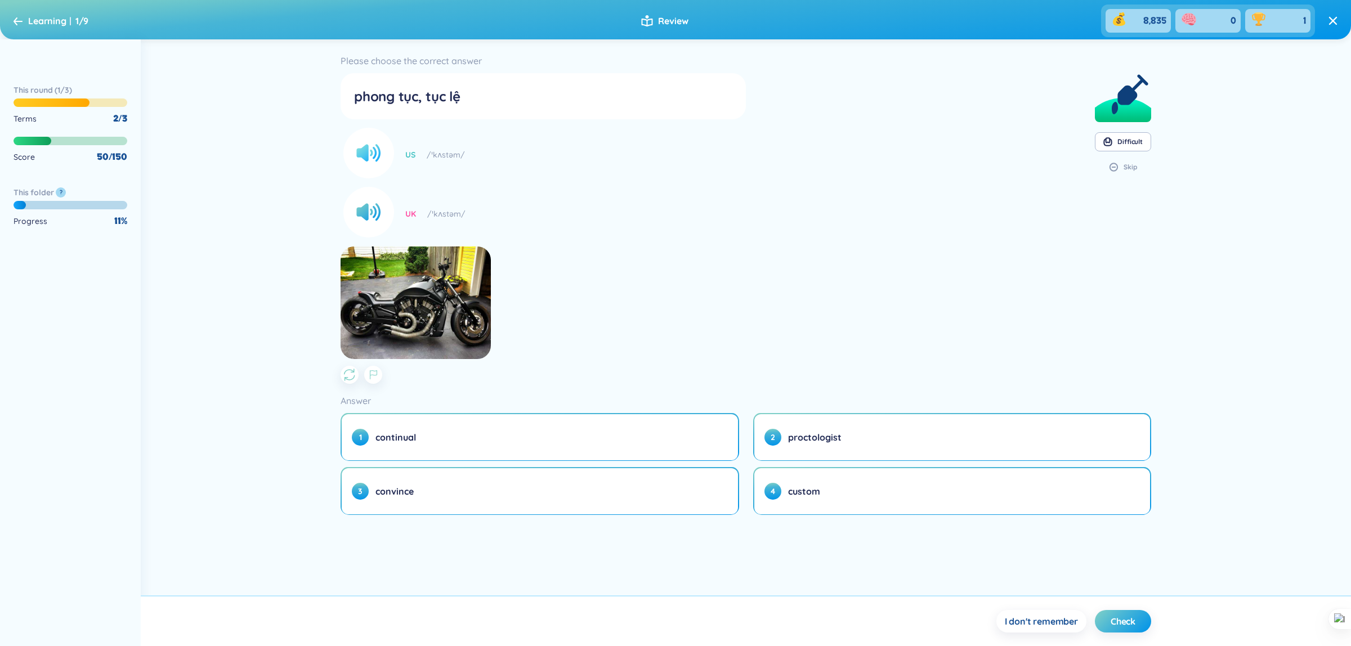
click at [369, 153] on circle at bounding box center [368, 153] width 51 height 51
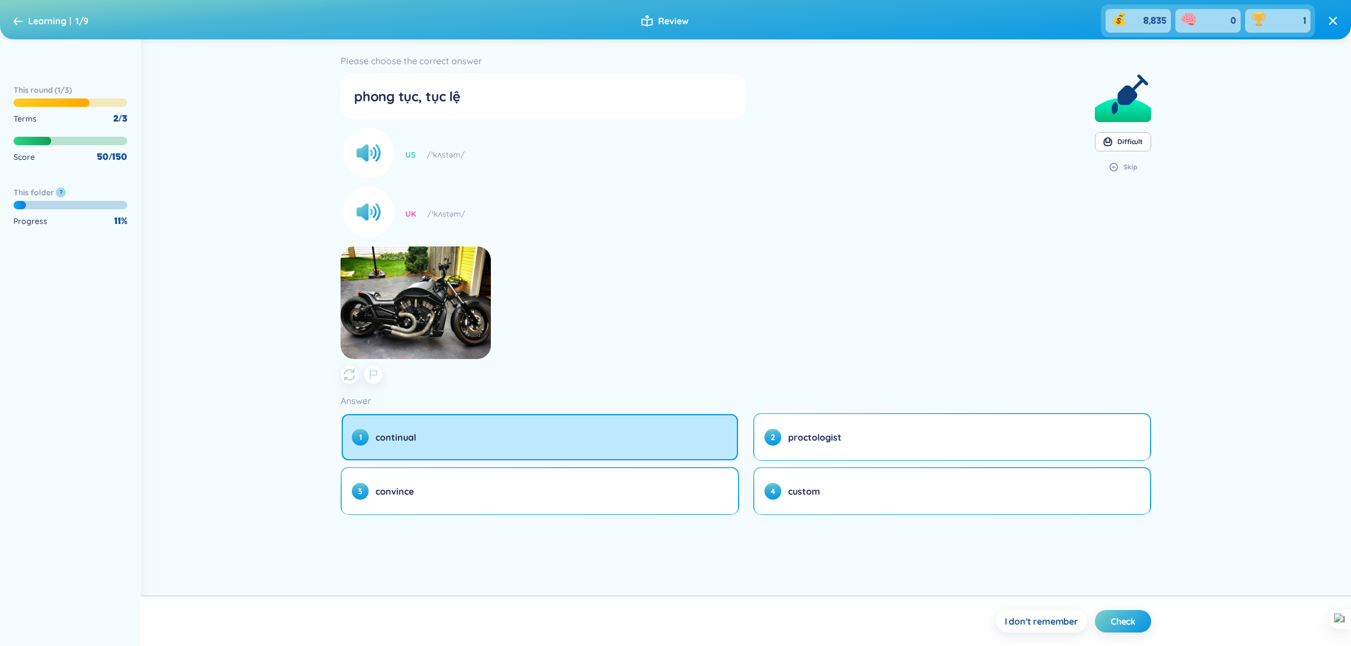
click at [610, 227] on div "UK /ˈkʌstəm/" at bounding box center [543, 214] width 405 height 48
click at [372, 156] on circle at bounding box center [368, 153] width 51 height 51
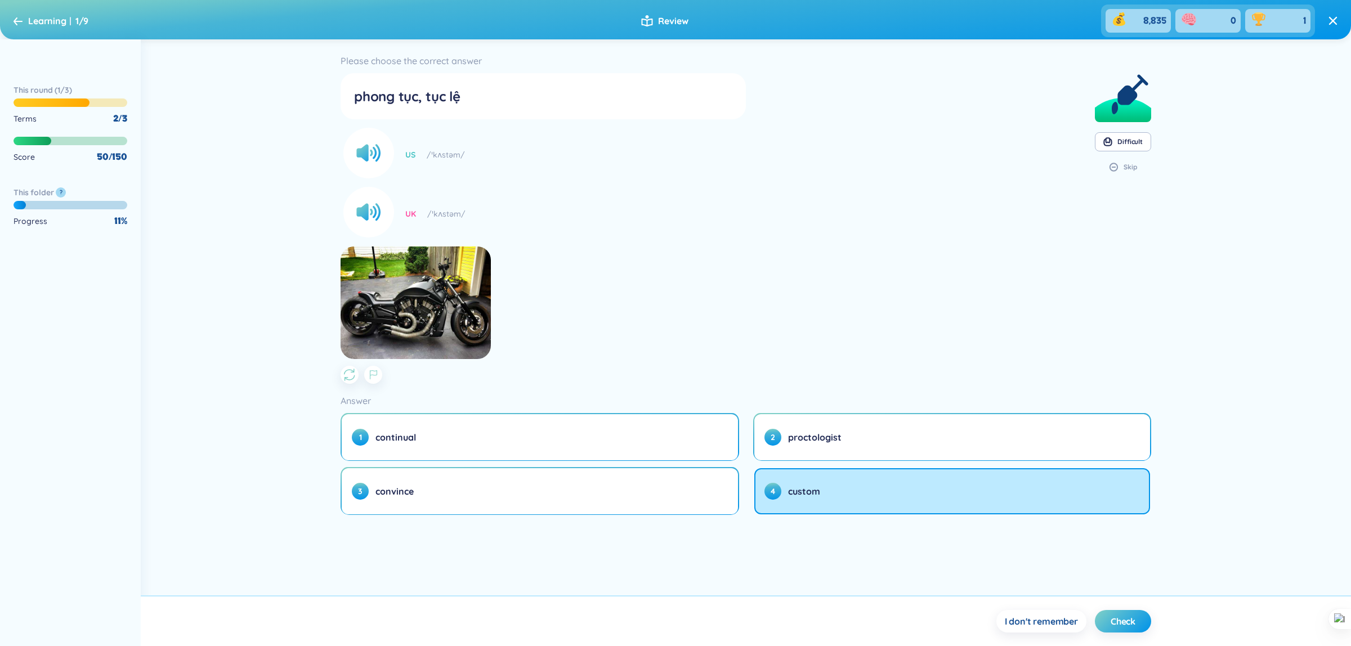
click at [656, 226] on div "UK /ˈkʌstəm/" at bounding box center [543, 214] width 405 height 48
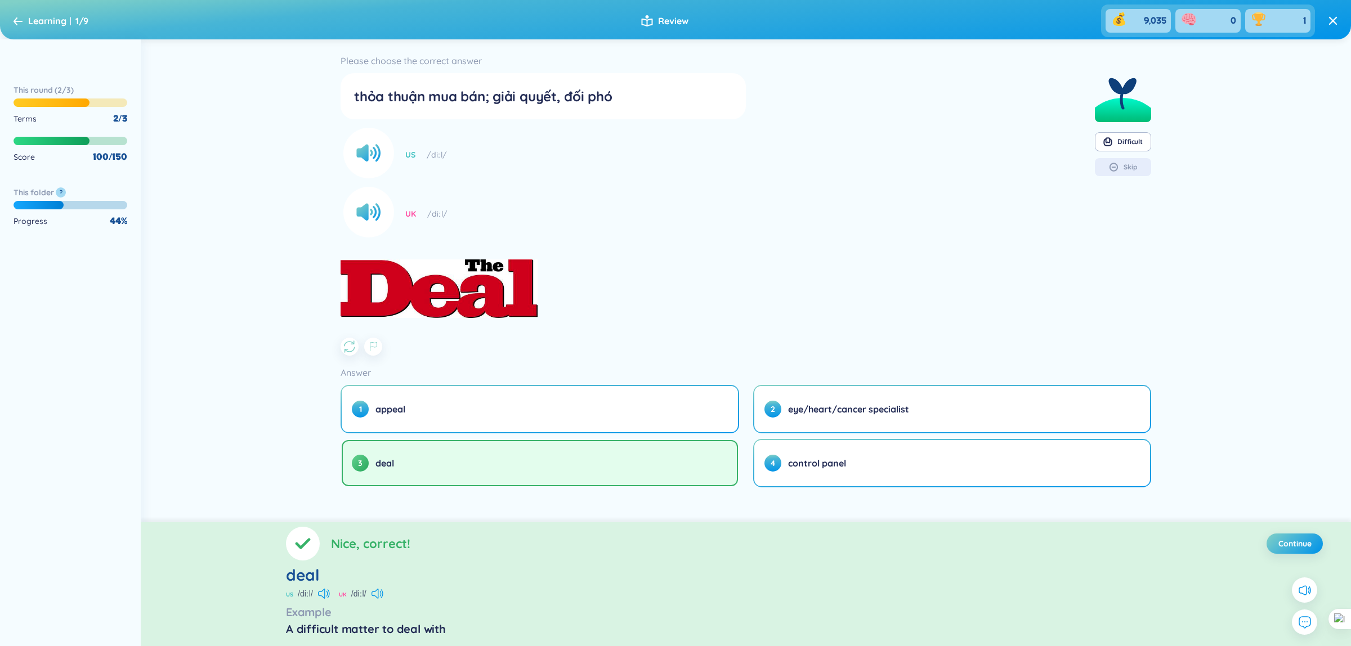
click at [918, 164] on section "Please choose the correct answer thỏa thuận mua bán; giải quyết, đối phó US /di…" at bounding box center [746, 204] width 811 height 303
click at [1305, 544] on span "Continue" at bounding box center [1294, 543] width 33 height 11
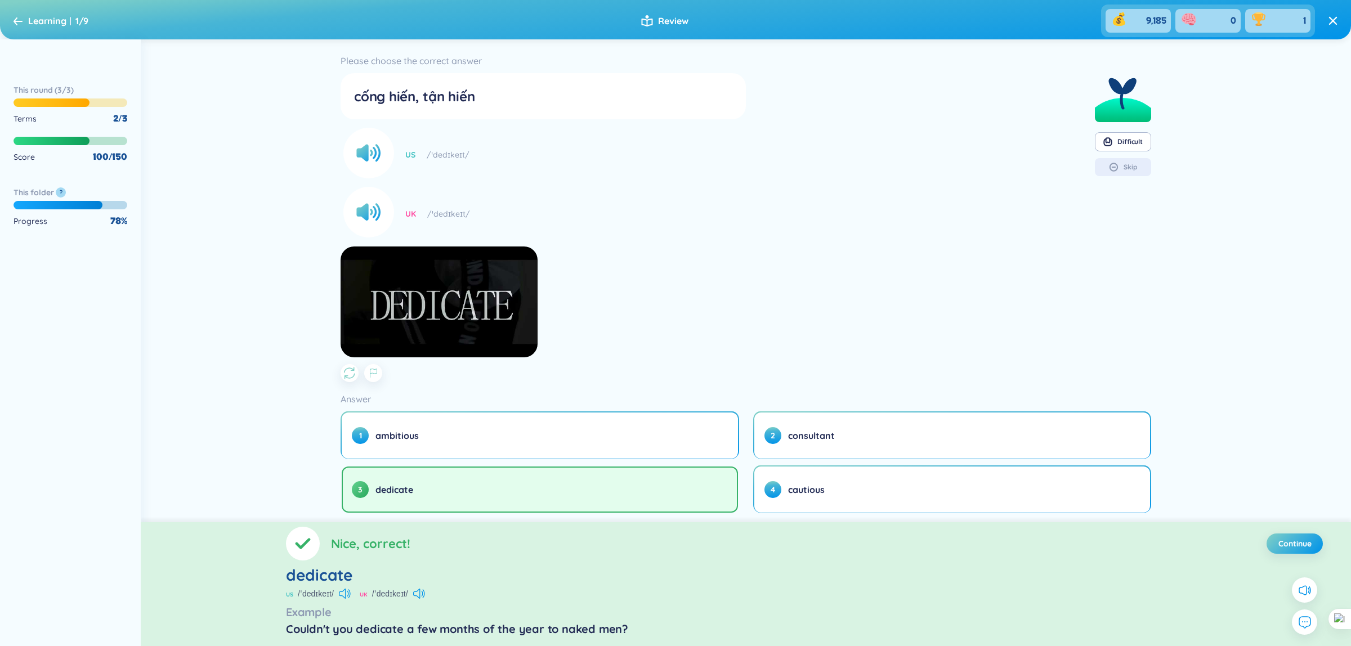
click at [965, 128] on section "Please choose the correct answer cống hiến, tận hiến US /ˈdedɪkeɪt/ UK /ˈdedɪke…" at bounding box center [746, 217] width 811 height 329
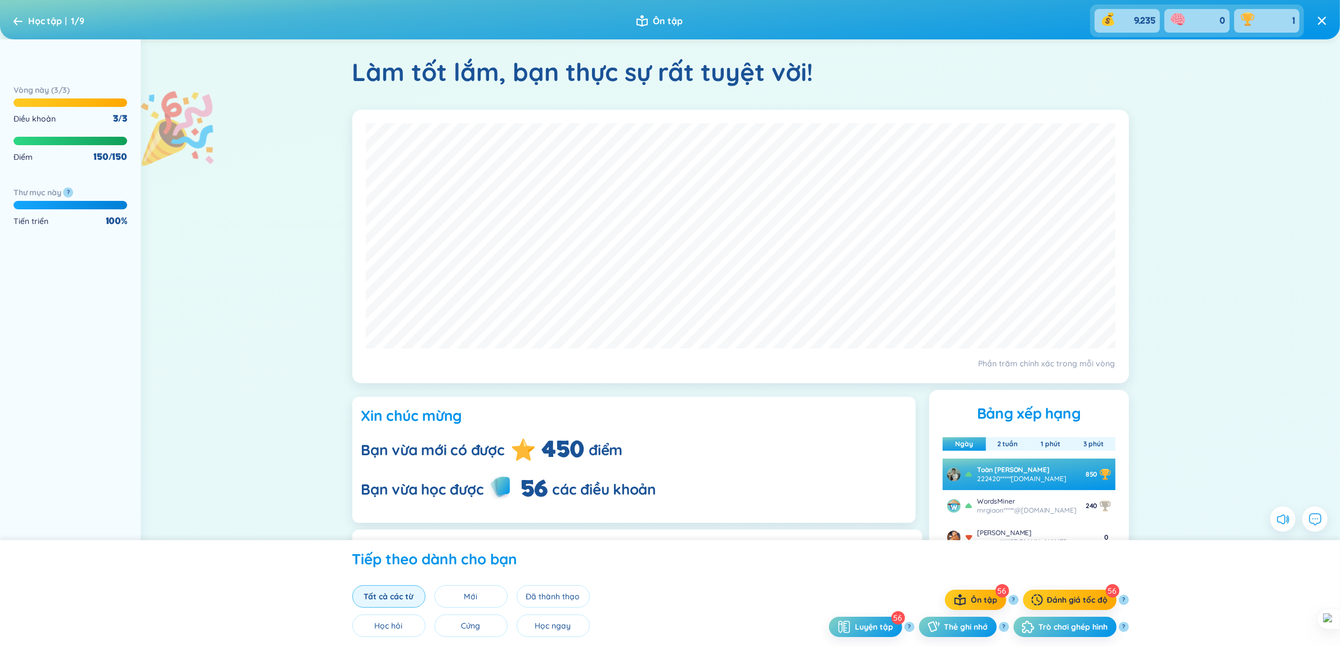
click at [751, 380] on section "Vòng 2 Thời lượng : -107 giây [DATE] 18:42 - [DATE] 18:43 Tổng số câu trả lời đ…" at bounding box center [740, 247] width 777 height 274
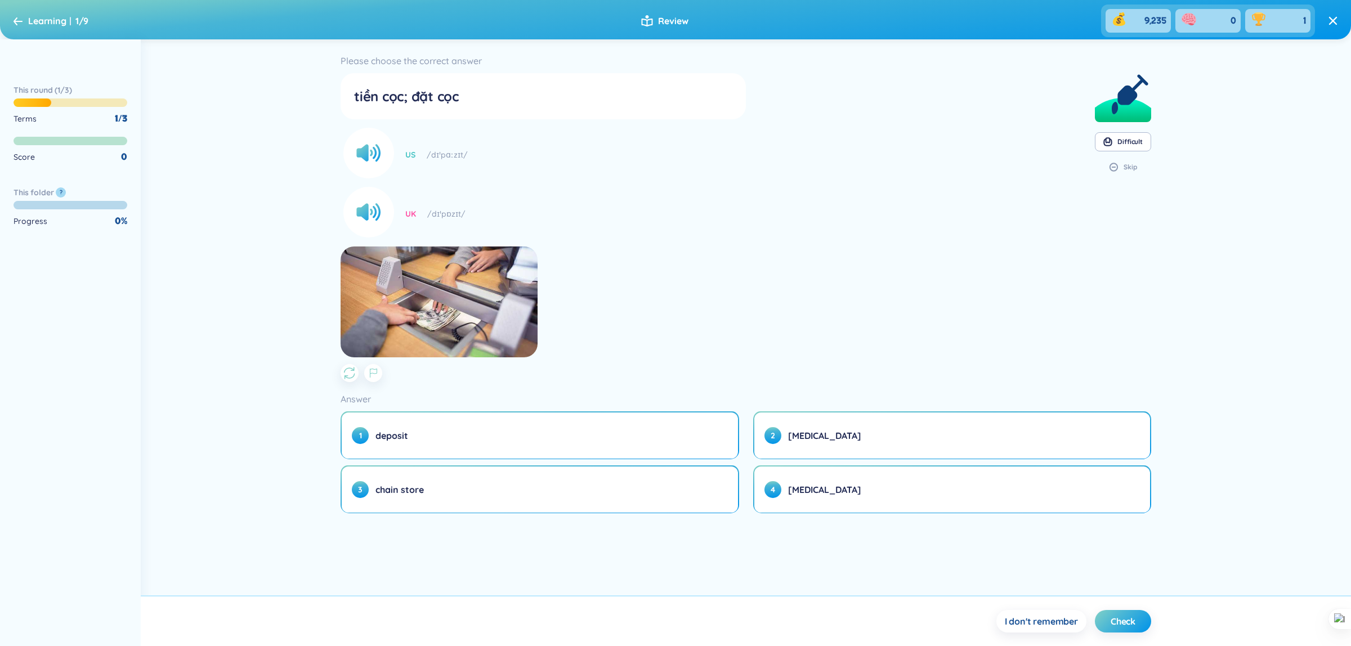
click at [850, 211] on section "Please choose the correct answer tiền cọc; đặt cọc US /dɪˈpɑːzɪt/ UK /dɪˈpɒzɪt/…" at bounding box center [746, 217] width 811 height 329
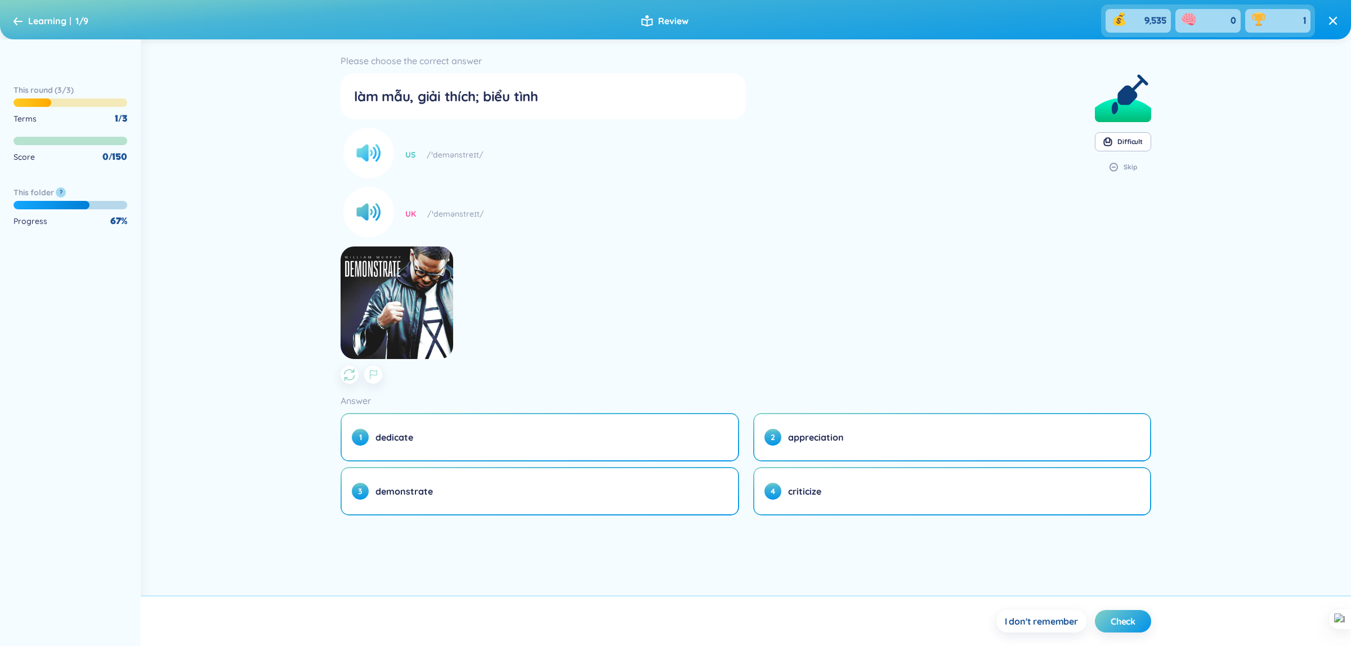
click at [367, 158] on icon at bounding box center [366, 153] width 20 height 17
click at [373, 153] on circle at bounding box center [368, 153] width 51 height 51
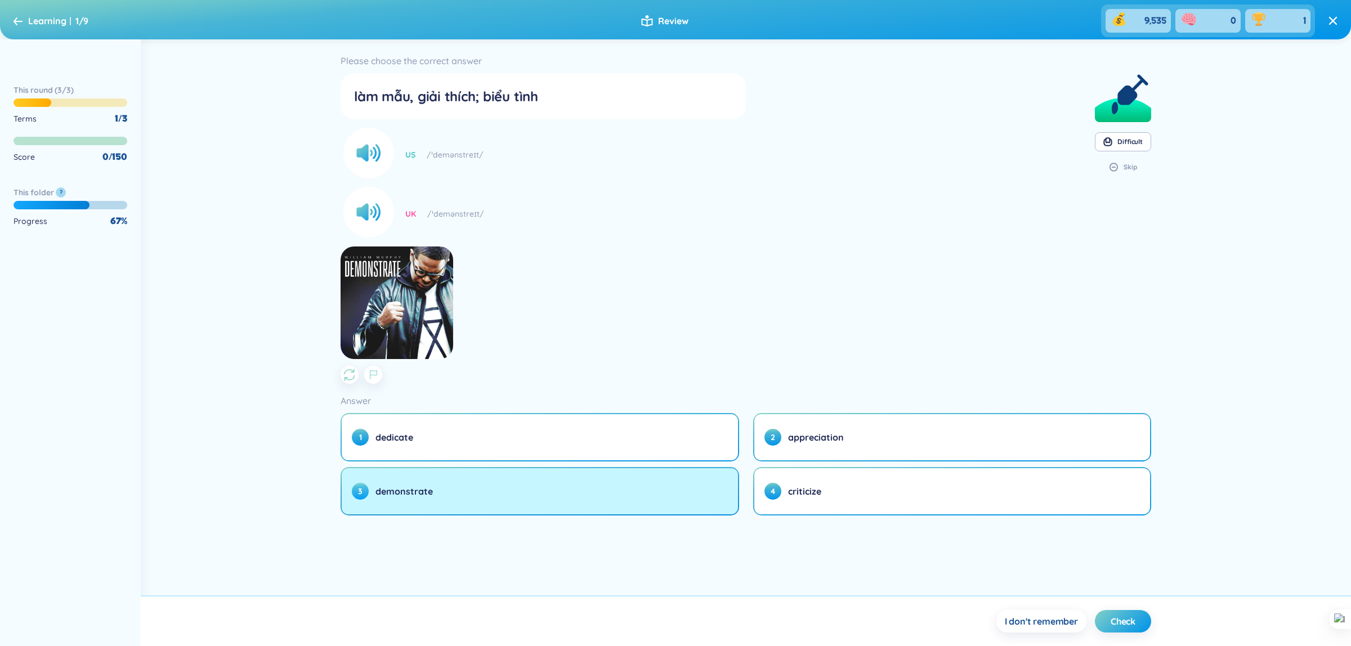
click at [544, 504] on button "3 demonstrate" at bounding box center [540, 491] width 396 height 46
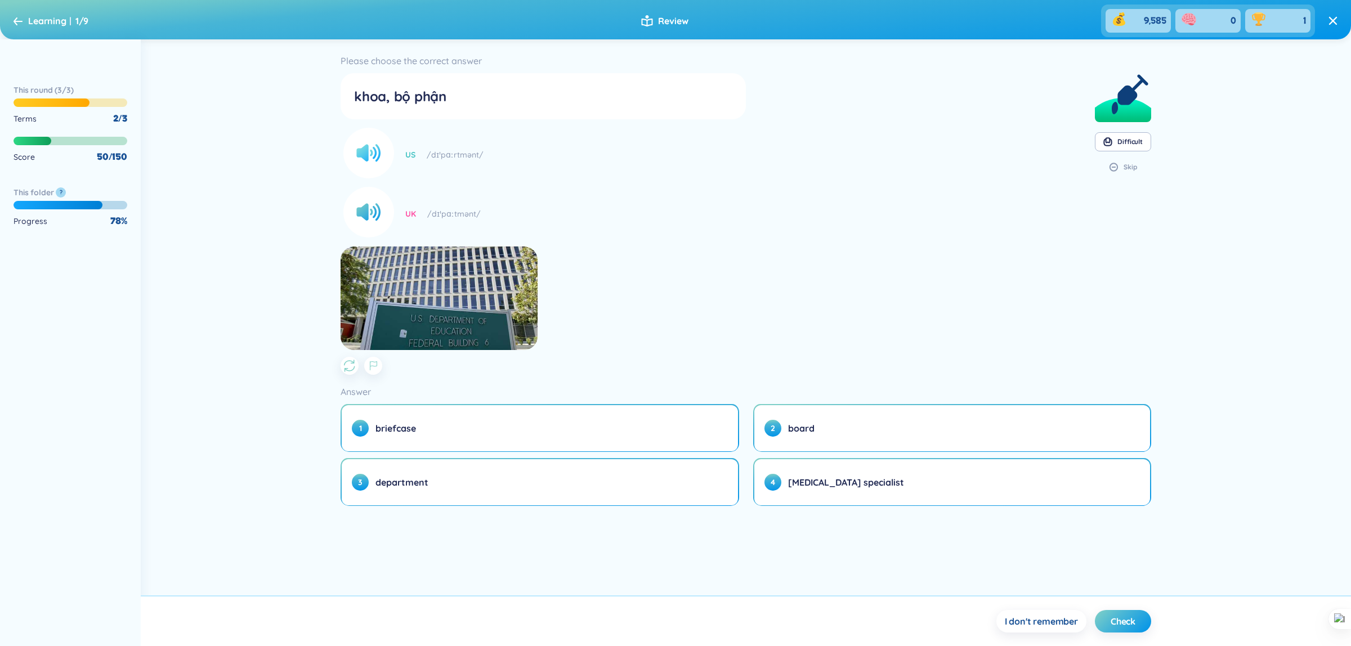
click at [370, 162] on circle at bounding box center [368, 153] width 51 height 51
click at [361, 199] on circle at bounding box center [368, 212] width 51 height 51
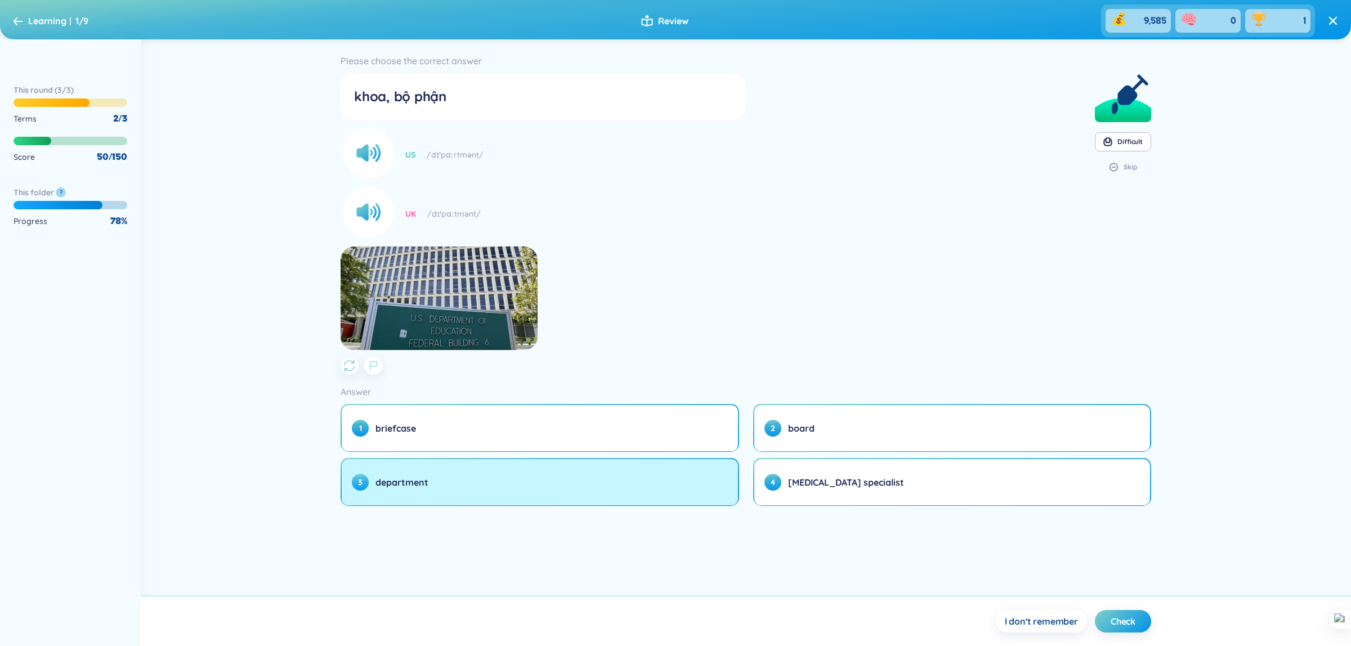
click at [388, 484] on span "department" at bounding box center [401, 482] width 53 height 12
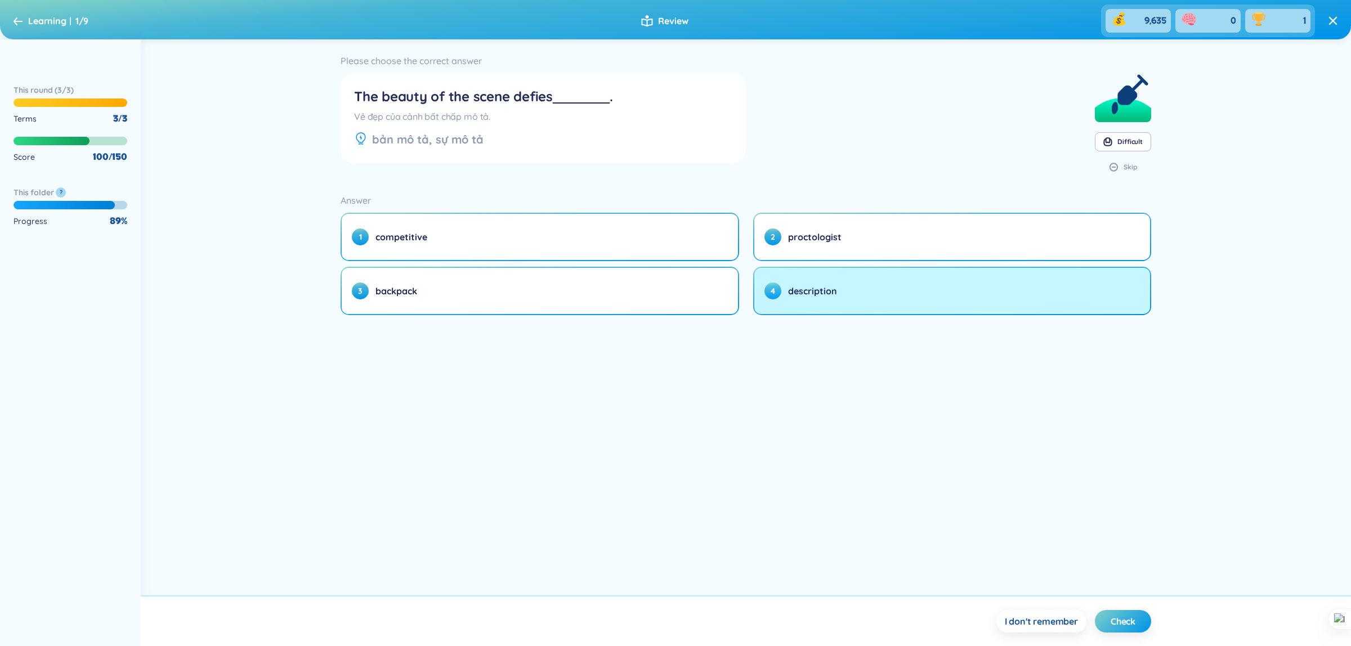
click at [883, 279] on button "4 description" at bounding box center [952, 291] width 396 height 46
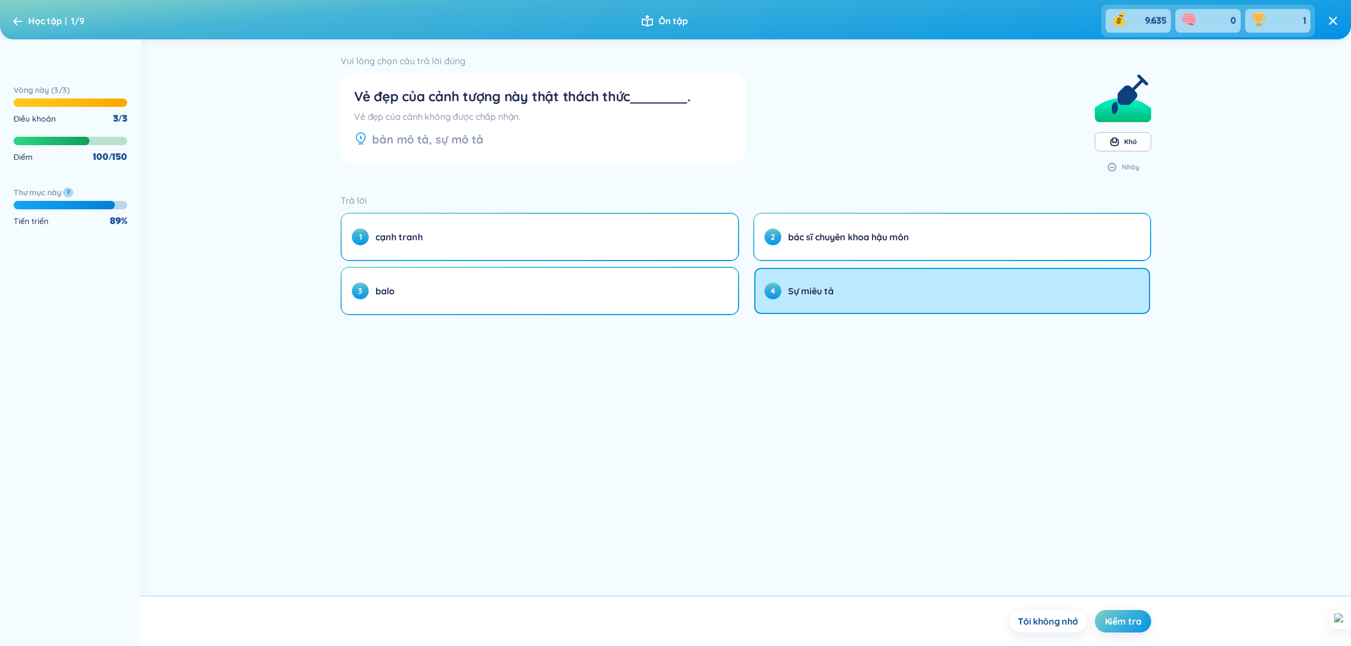
click at [1269, 209] on div "Vui lòng chọn câu trả lời đúng Vẻ đẹp của cảnh tượng này thật thách thức . Vẻ đ…" at bounding box center [746, 317] width 1210 height 556
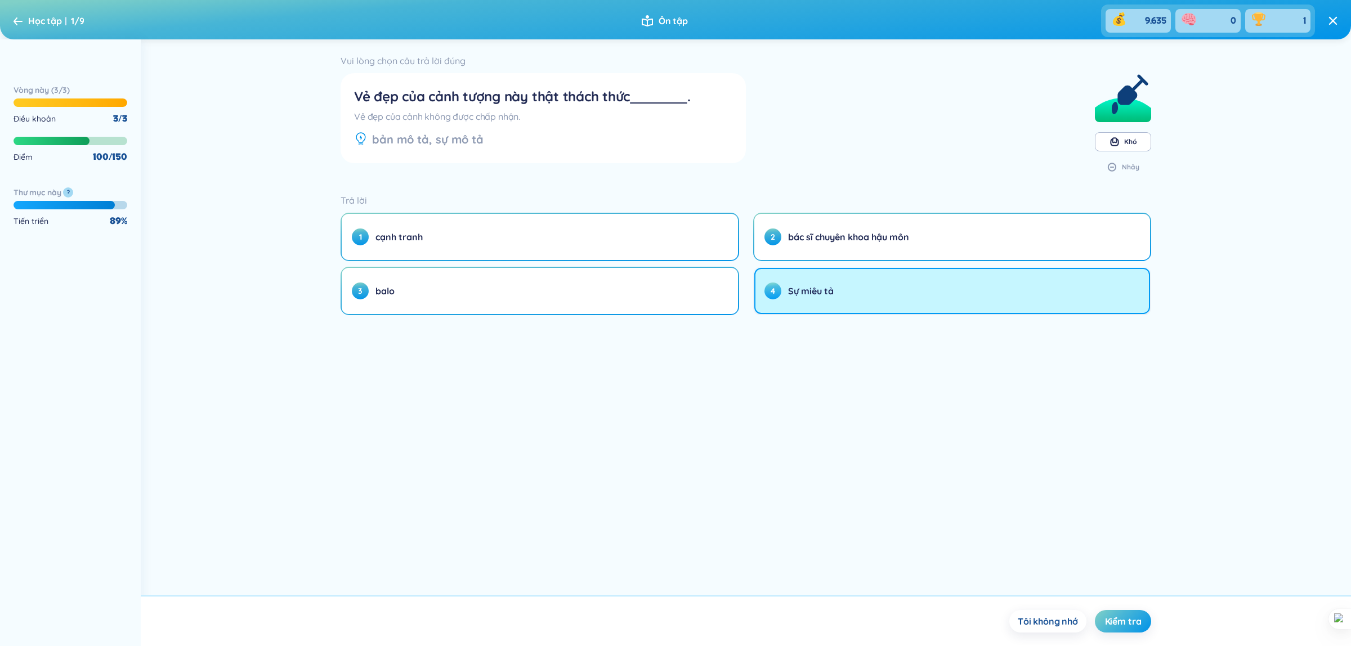
click at [1091, 298] on button "4 Sự miêu tả" at bounding box center [952, 291] width 396 height 46
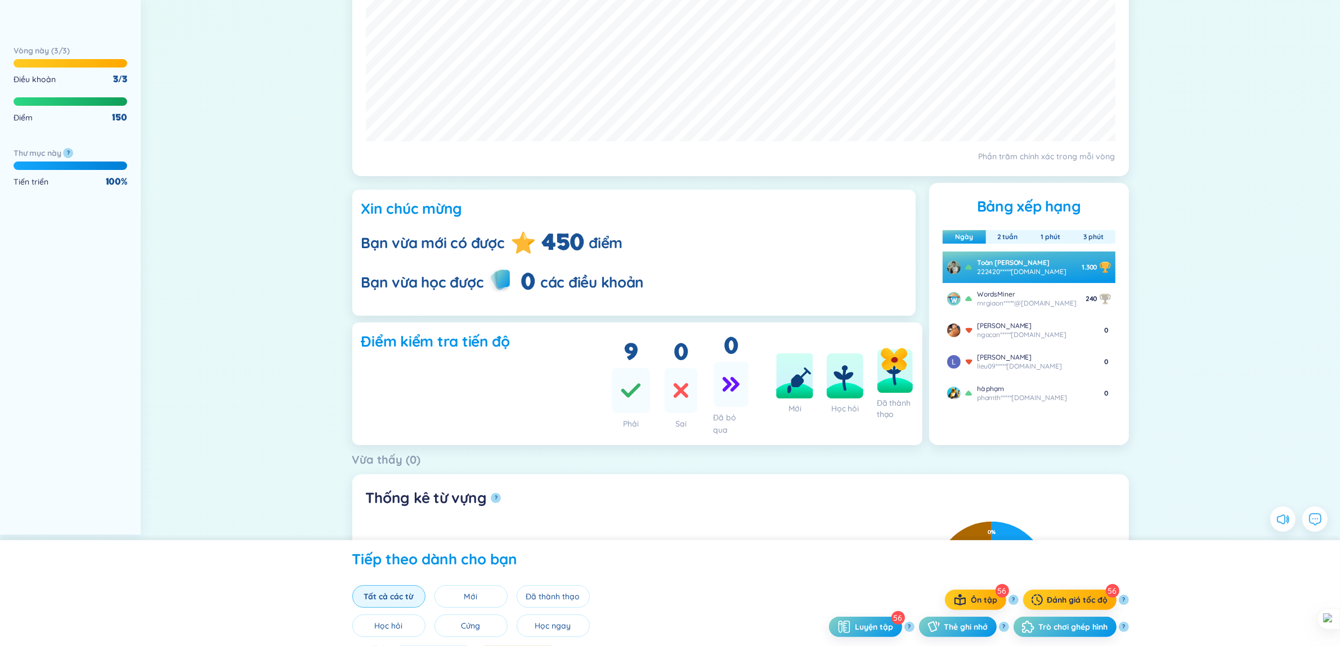
scroll to position [211, 0]
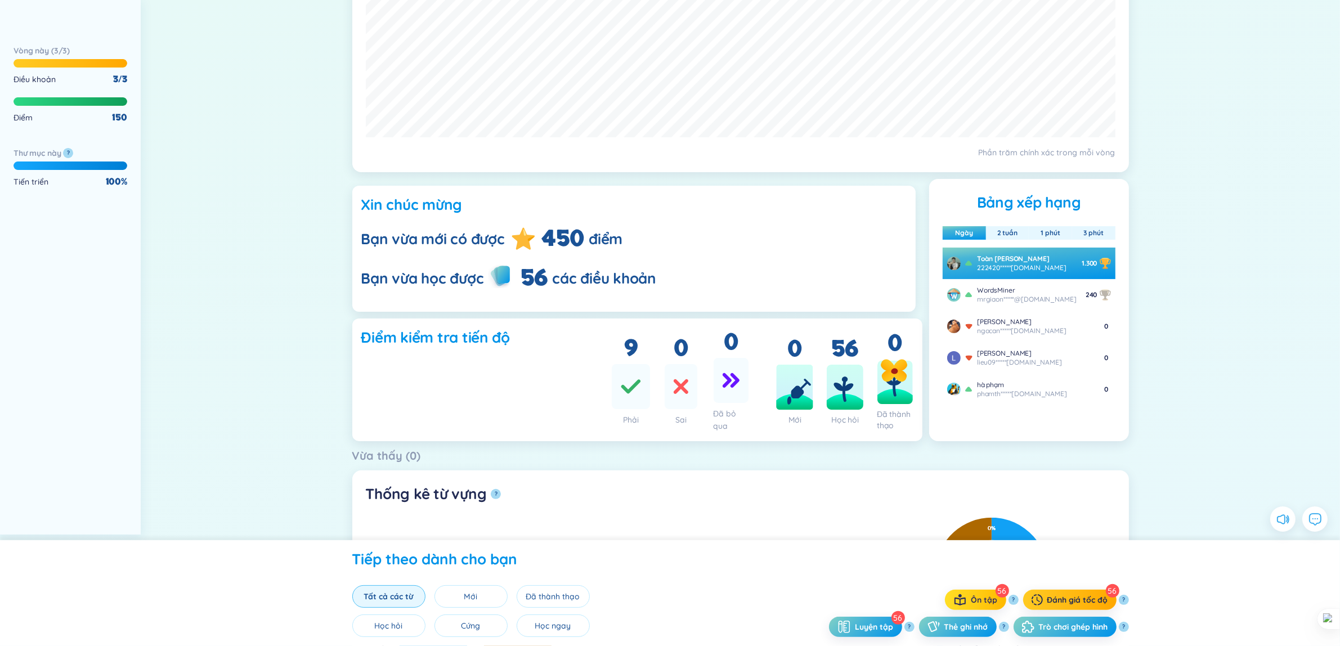
click at [960, 600] on icon "button" at bounding box center [960, 602] width 11 height 8
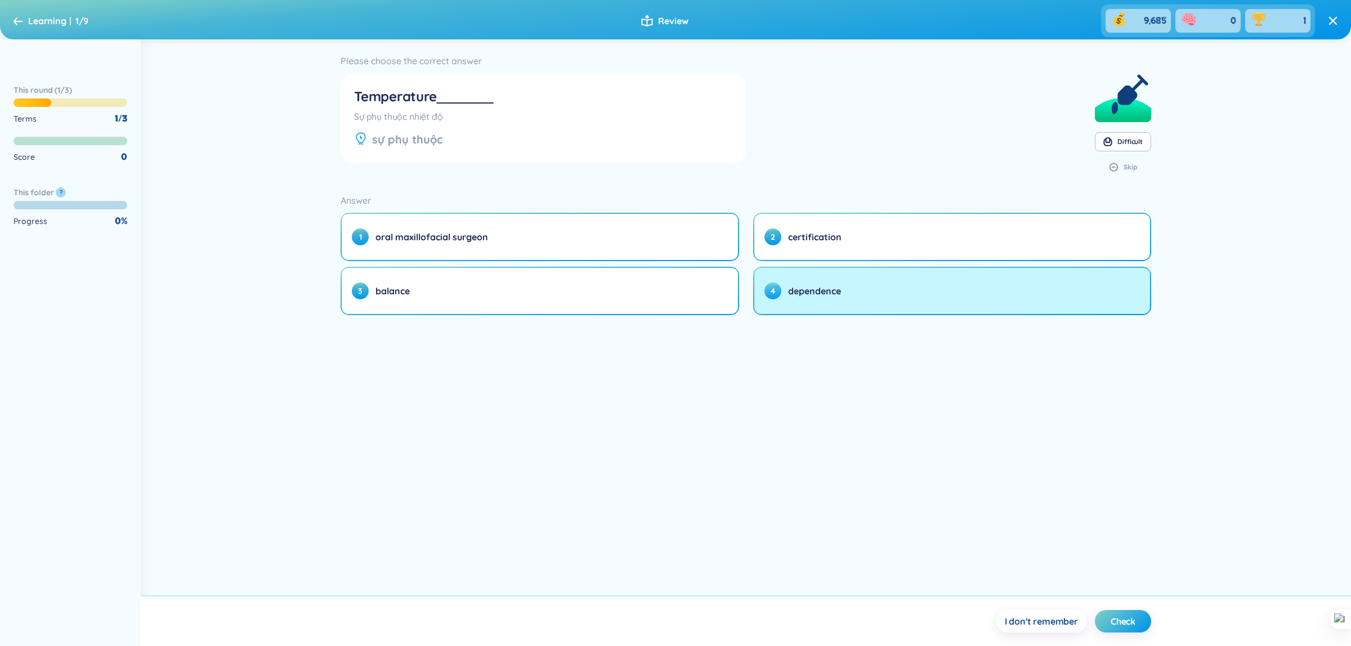
click at [974, 289] on button "4 dependence" at bounding box center [952, 291] width 396 height 46
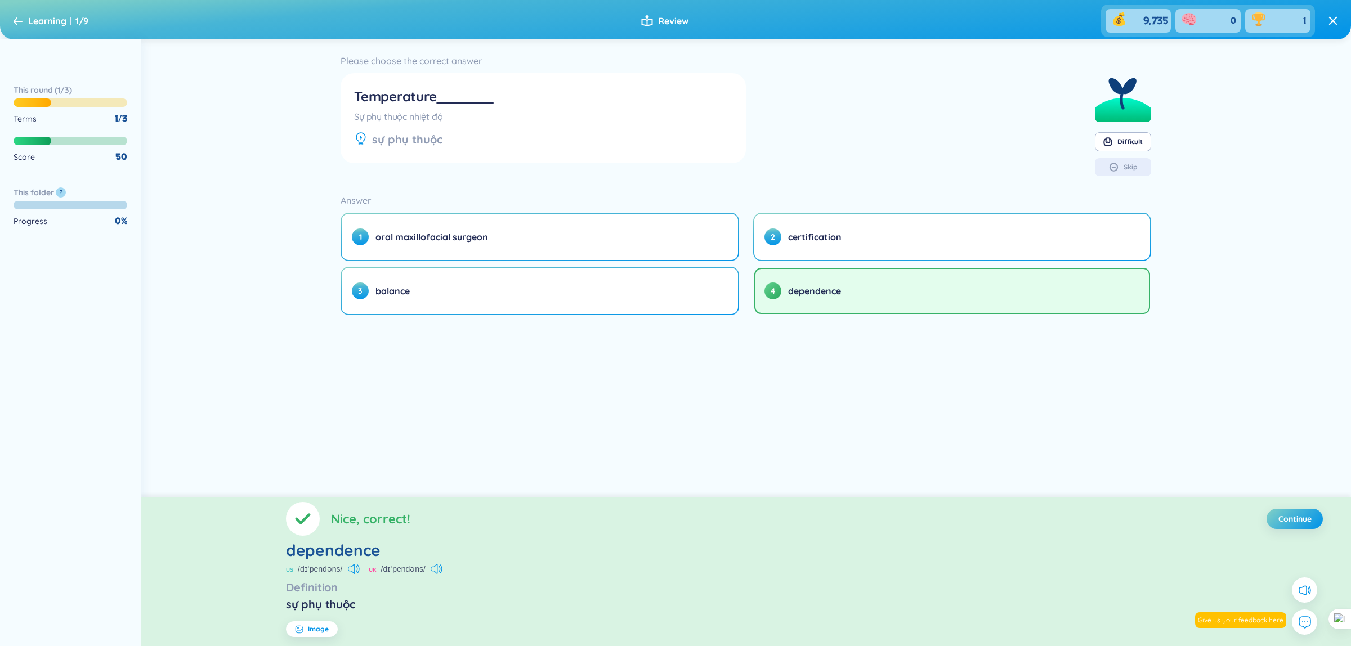
click at [1302, 521] on span "Continue" at bounding box center [1294, 518] width 33 height 11
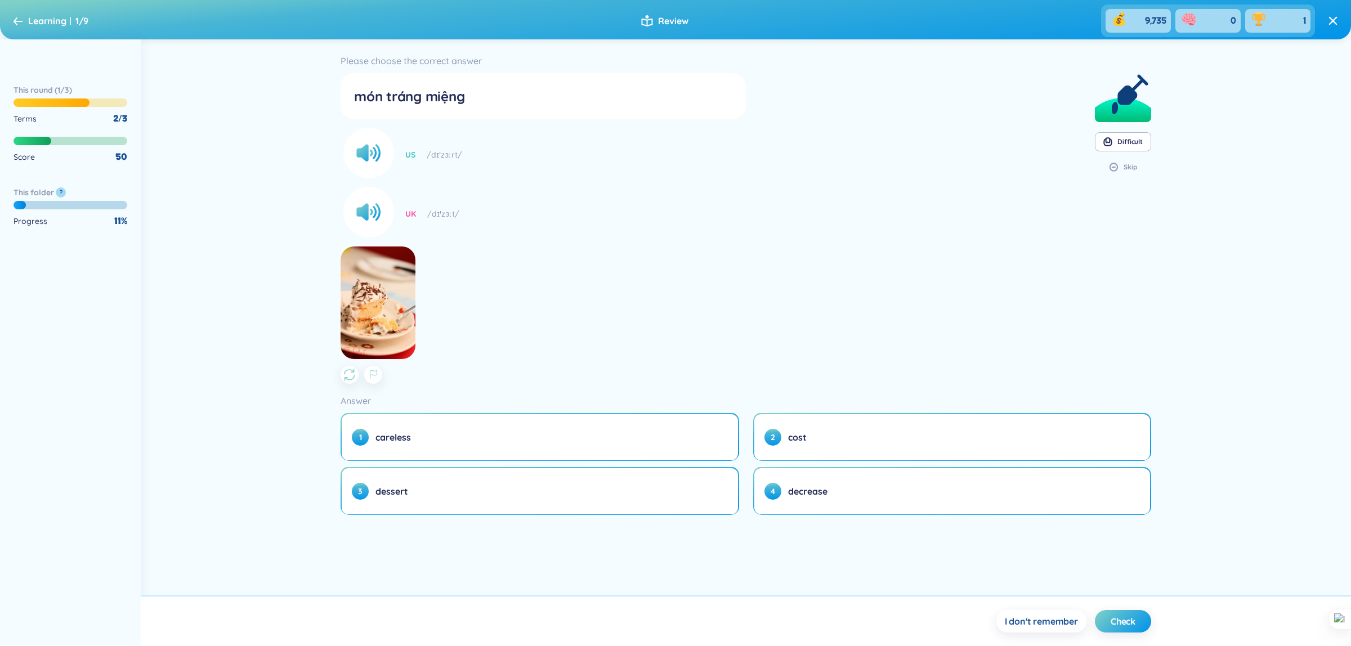
click at [674, 513] on div "3 dessert" at bounding box center [540, 491] width 399 height 48
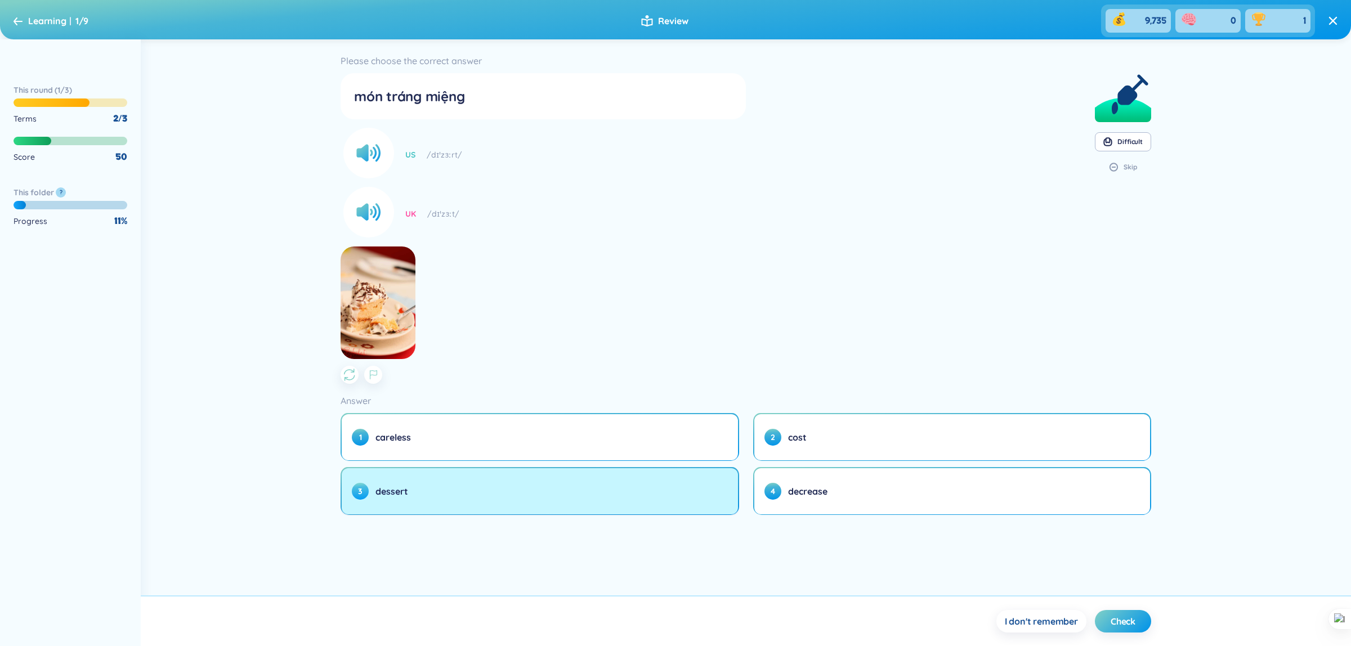
click at [659, 505] on button "3 dessert" at bounding box center [540, 491] width 396 height 46
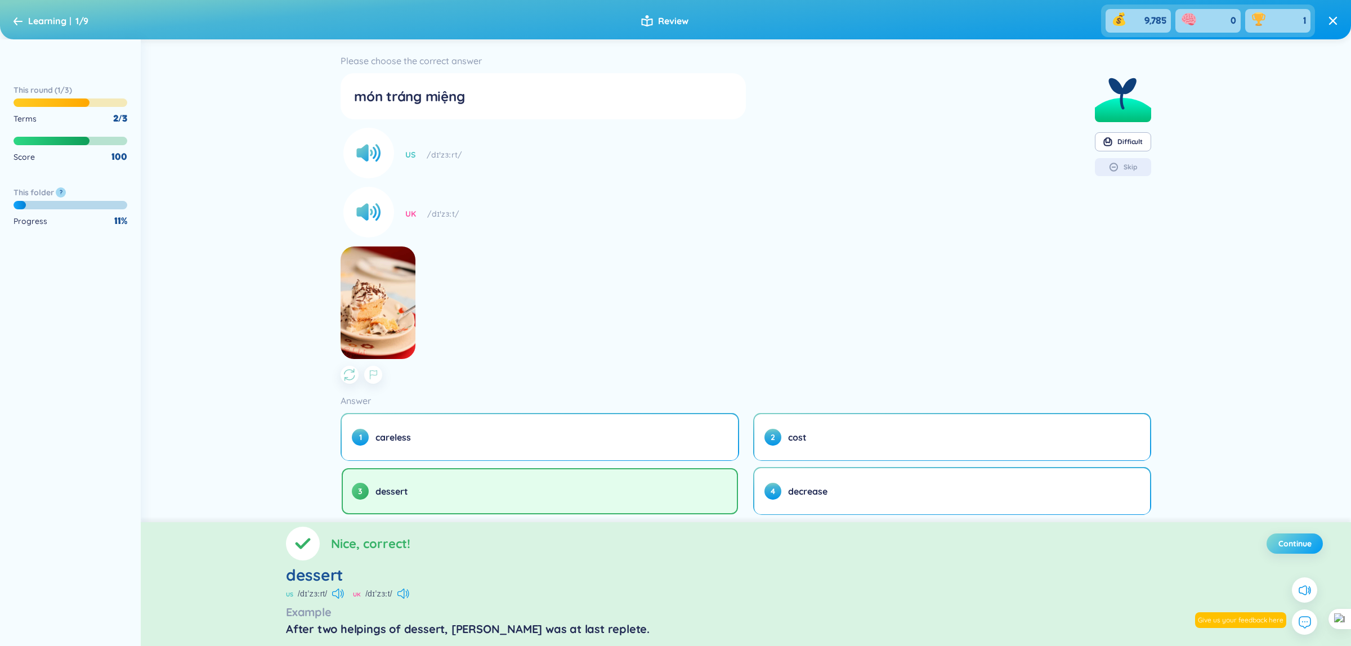
click at [1287, 544] on span "Continue" at bounding box center [1294, 543] width 33 height 11
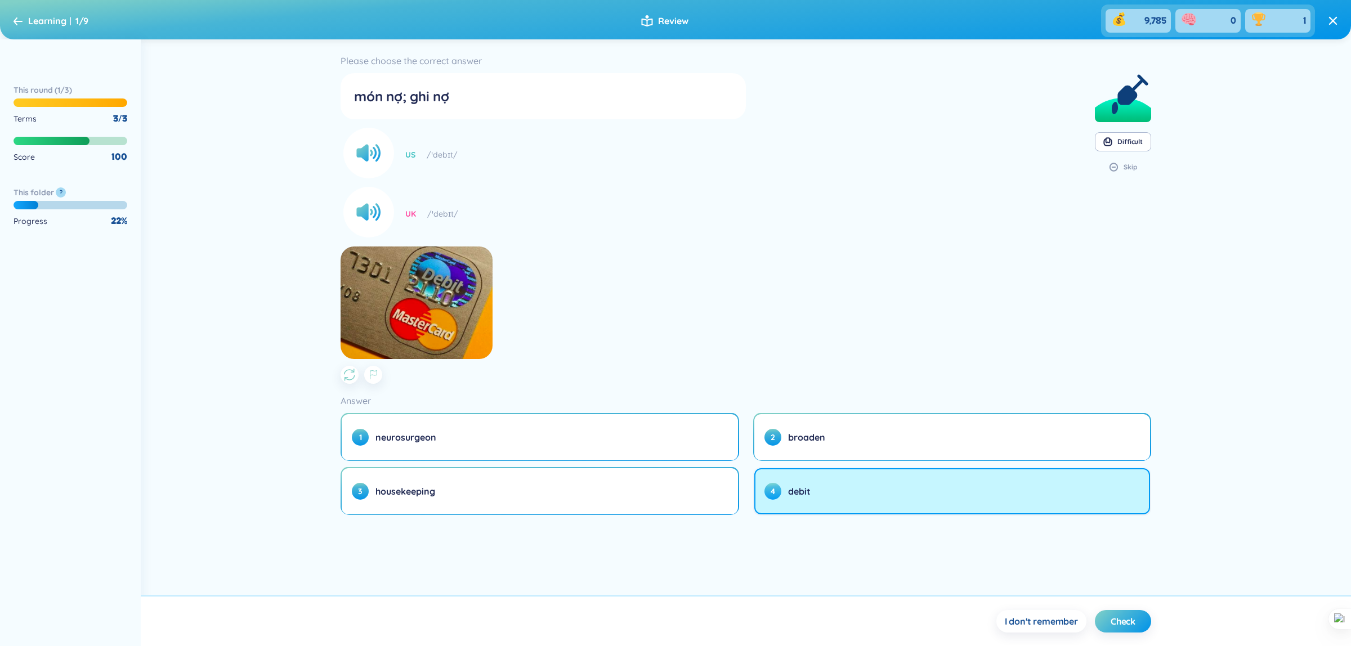
click at [775, 497] on span "4" at bounding box center [772, 491] width 17 height 17
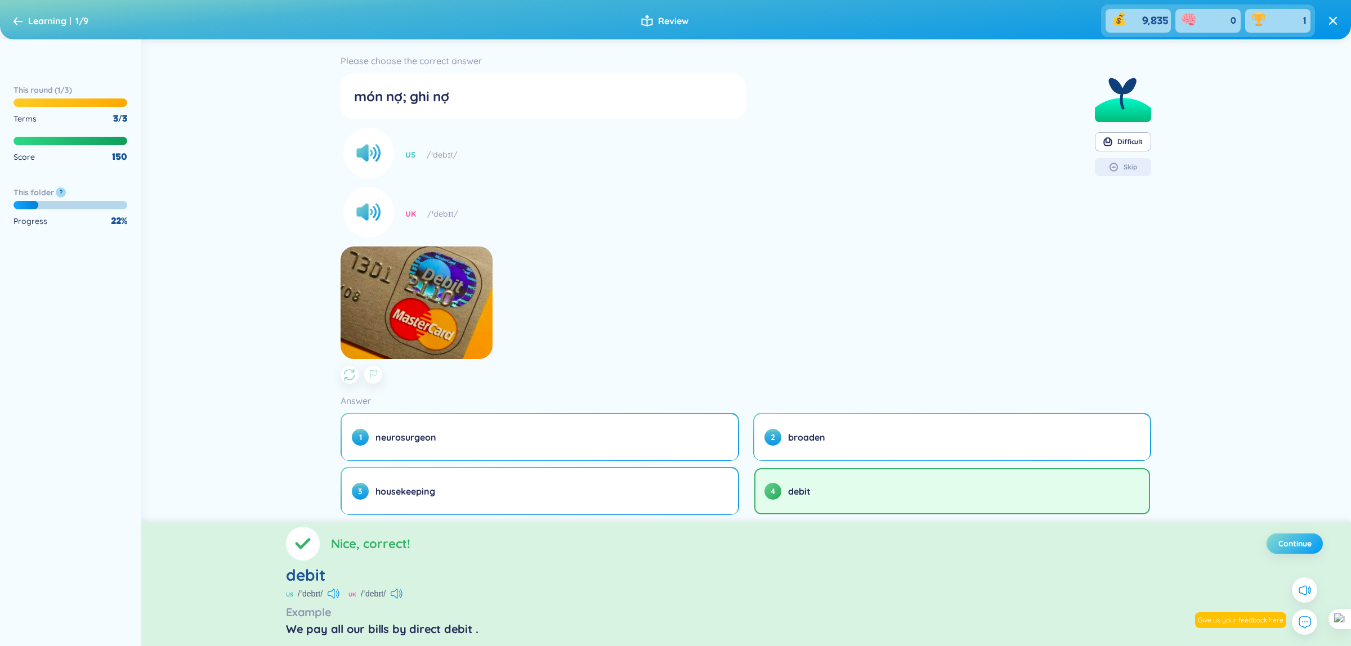
click at [1287, 551] on button "Continue" at bounding box center [1294, 544] width 56 height 20
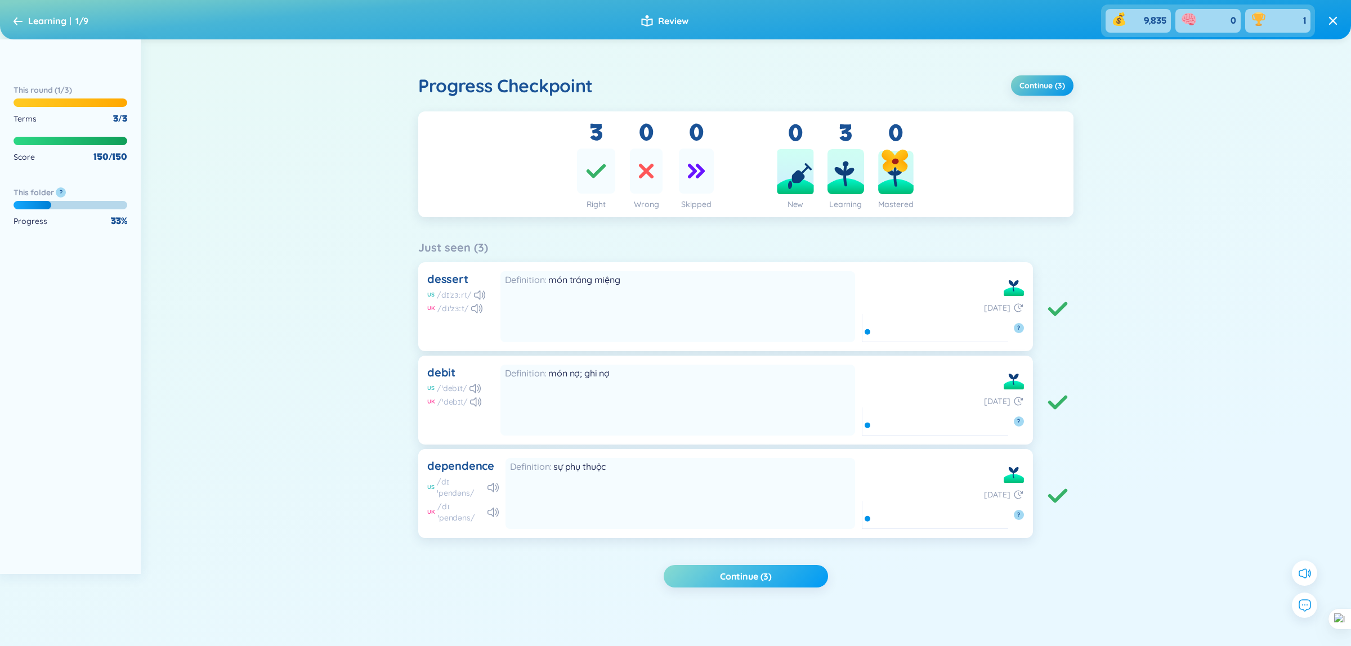
click at [758, 581] on span "Continue (3)" at bounding box center [746, 576] width 52 height 12
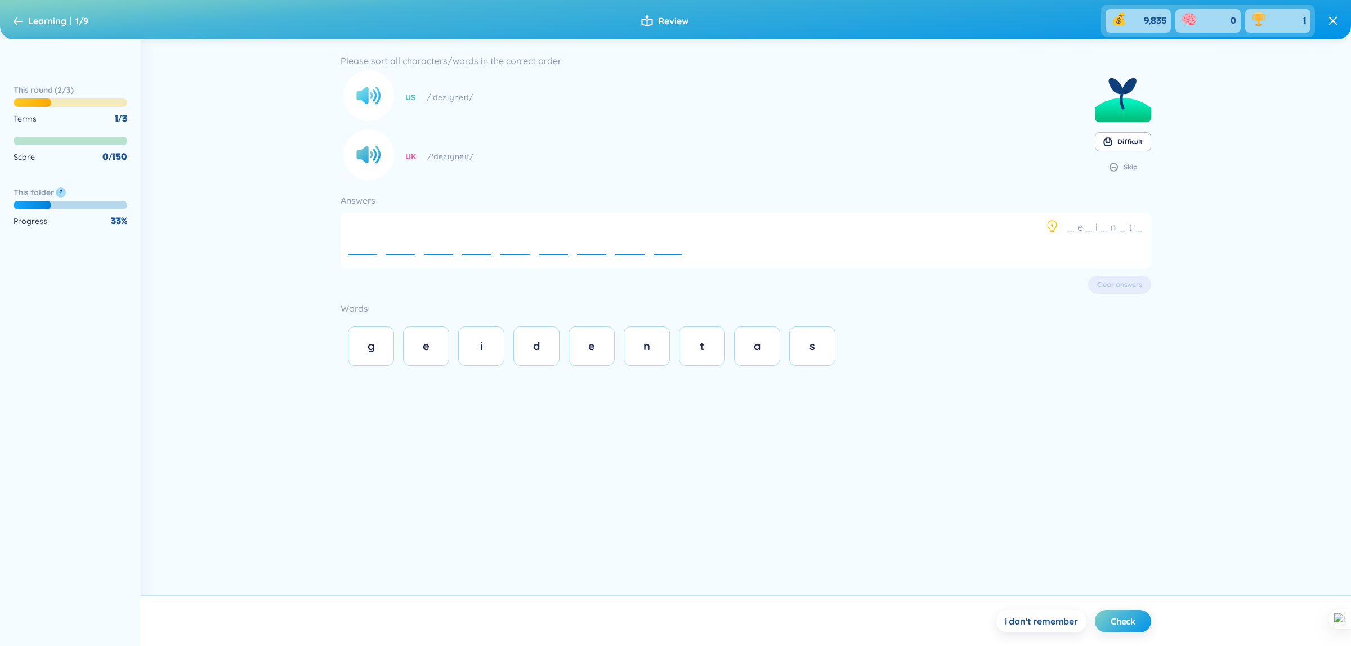
click at [368, 86] on circle at bounding box center [368, 95] width 51 height 51
click at [361, 160] on circle at bounding box center [368, 154] width 51 height 51
click at [542, 353] on div "d" at bounding box center [536, 346] width 23 height 16
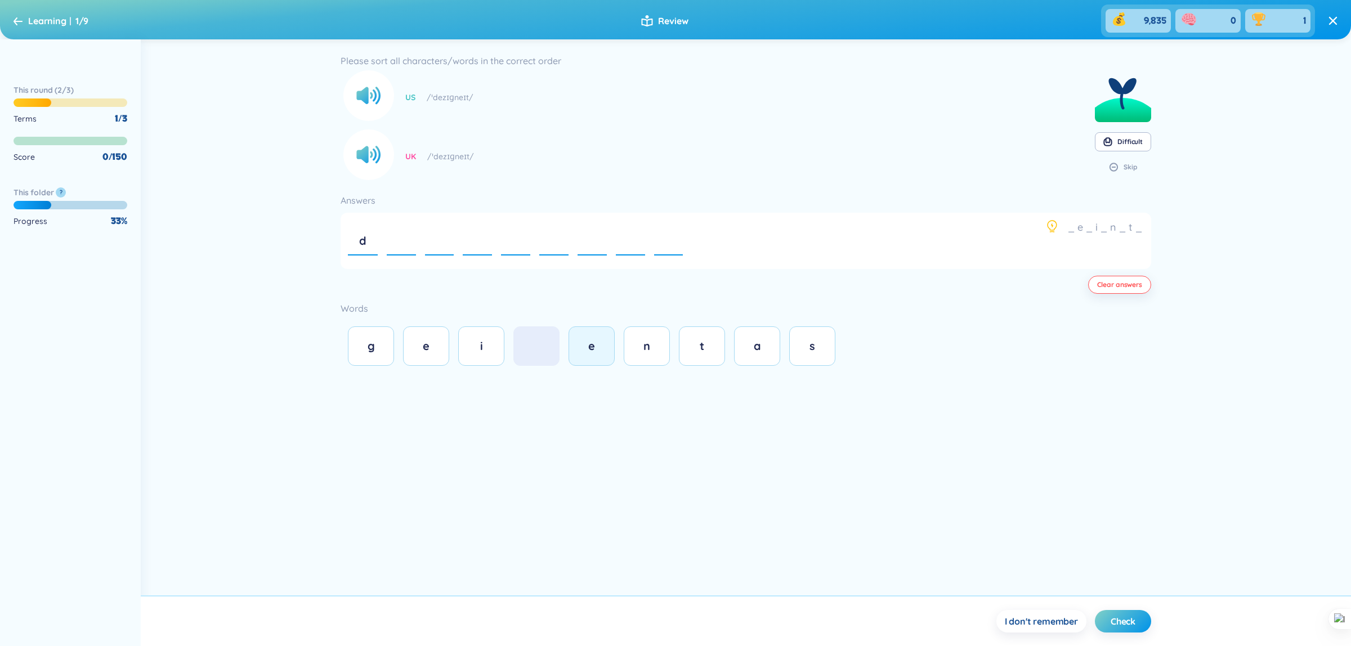
click at [584, 348] on div "e" at bounding box center [591, 346] width 23 height 16
click at [375, 93] on icon at bounding box center [366, 95] width 20 height 17
click at [369, 147] on circle at bounding box center [368, 154] width 51 height 51
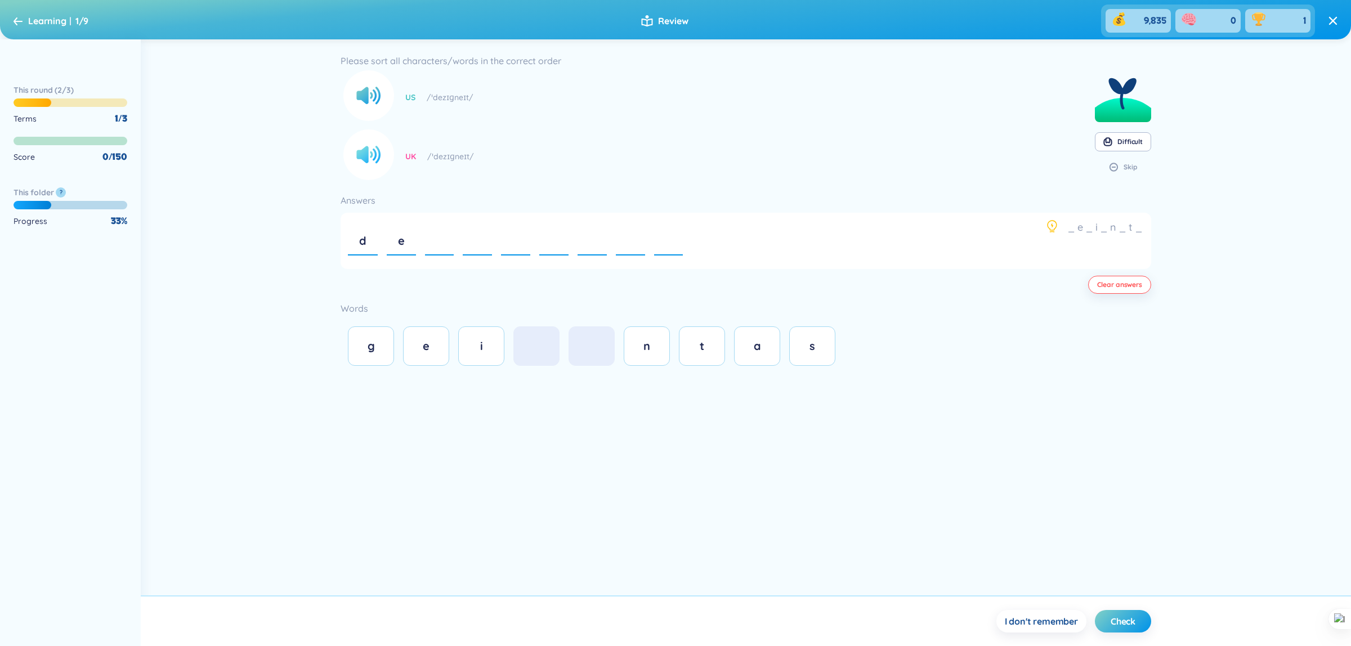
click at [369, 147] on circle at bounding box center [368, 154] width 51 height 51
click at [368, 120] on circle at bounding box center [368, 95] width 51 height 51
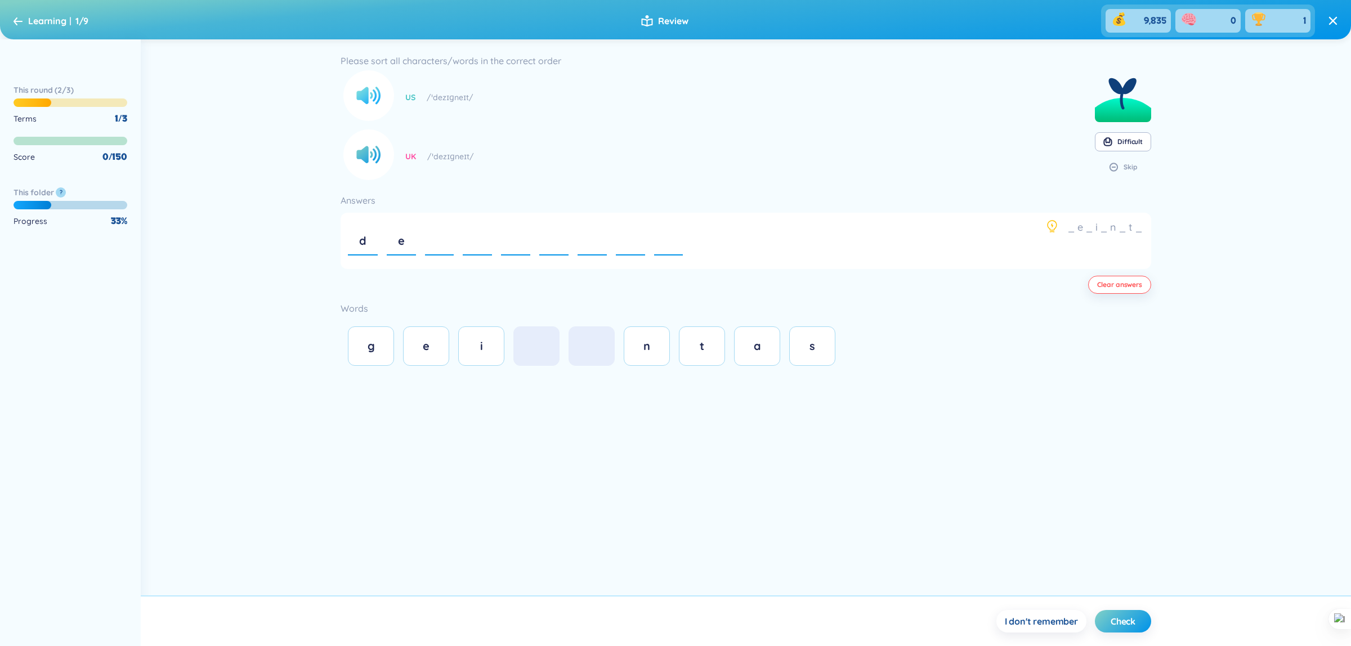
click at [361, 108] on circle at bounding box center [368, 95] width 51 height 51
click at [1053, 608] on section "I don't remember Check" at bounding box center [746, 621] width 1210 height 51
click at [1053, 614] on button "I don't remember" at bounding box center [1041, 621] width 90 height 23
